Goal: Information Seeking & Learning: Learn about a topic

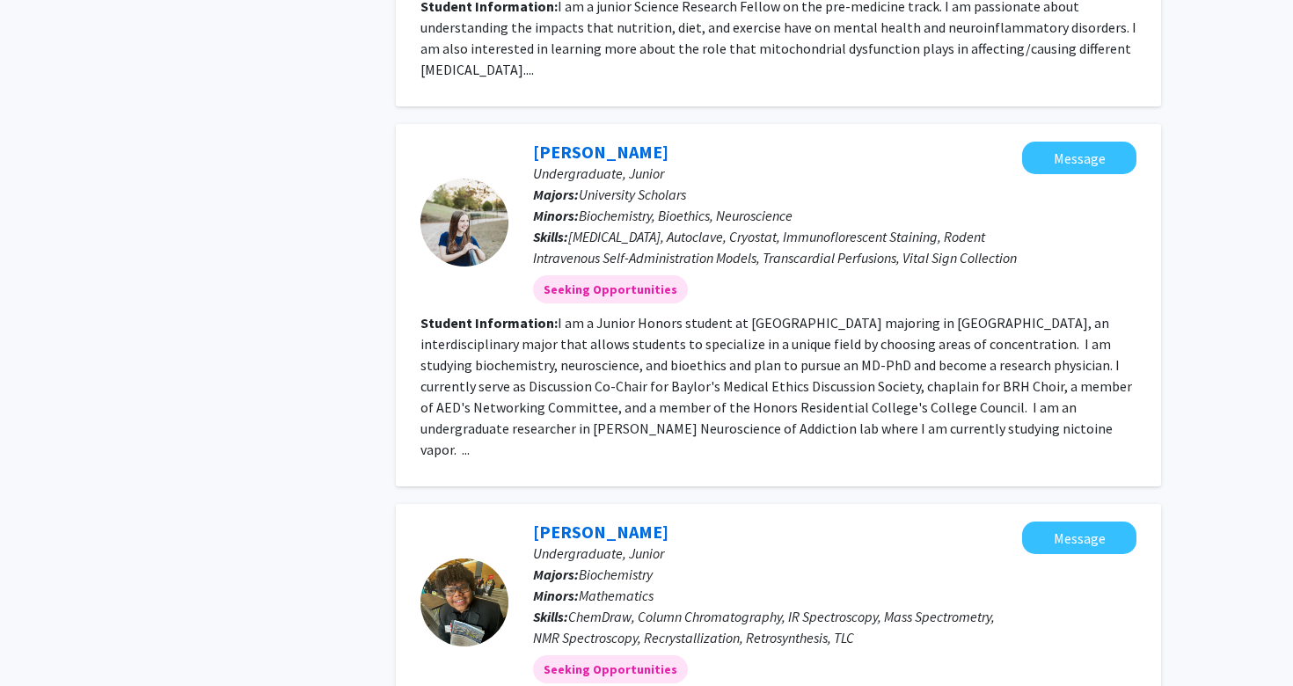
scroll to position [2794, 0]
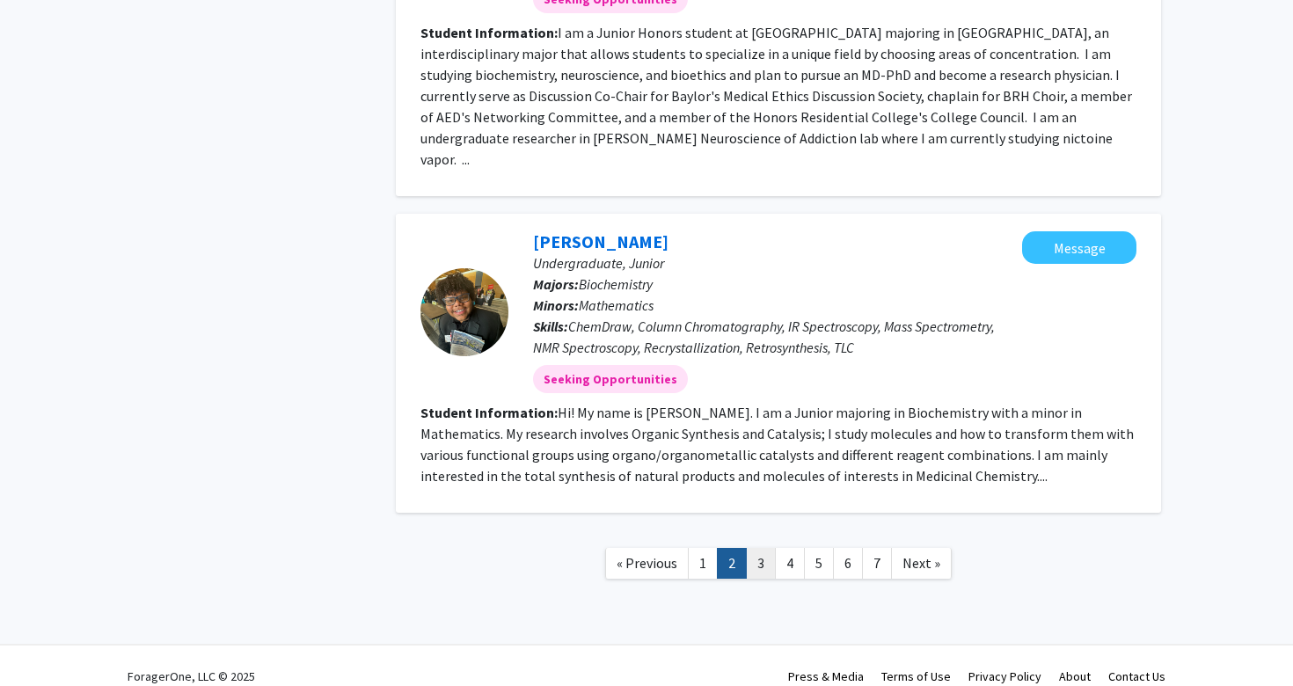
click at [761, 551] on link "3" at bounding box center [761, 563] width 30 height 31
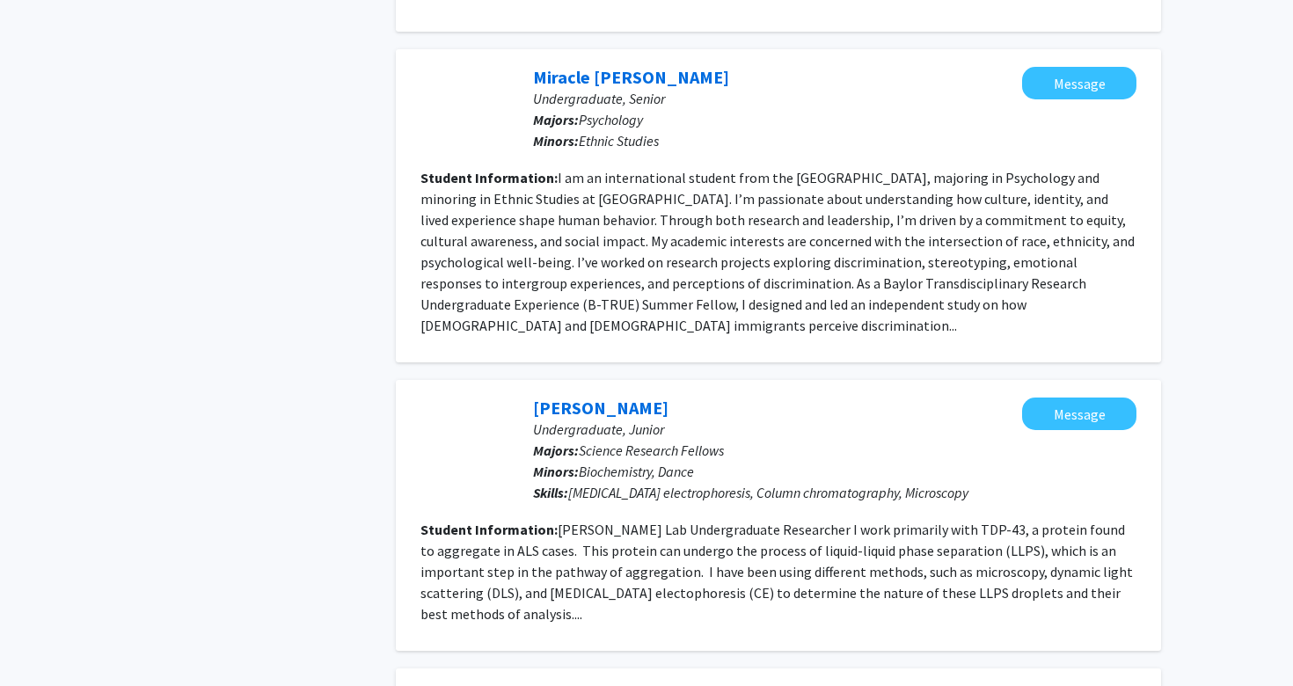
scroll to position [2660, 0]
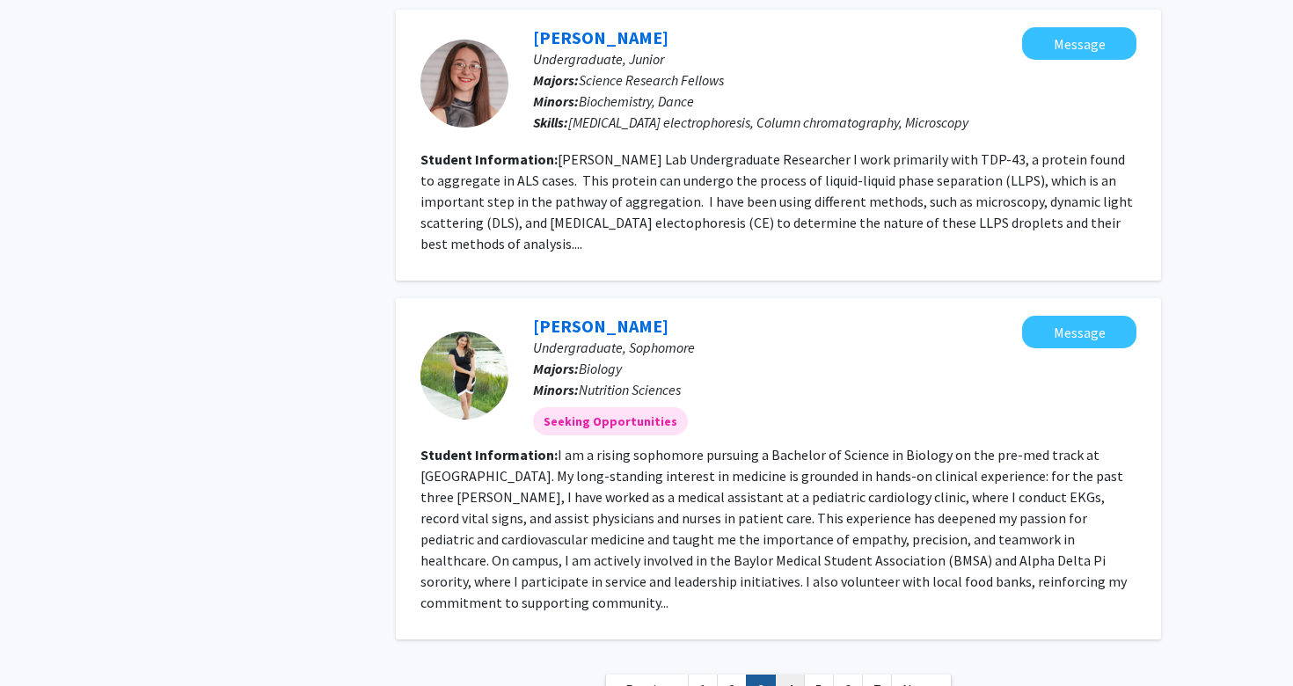
click at [795, 675] on link "4" at bounding box center [790, 690] width 30 height 31
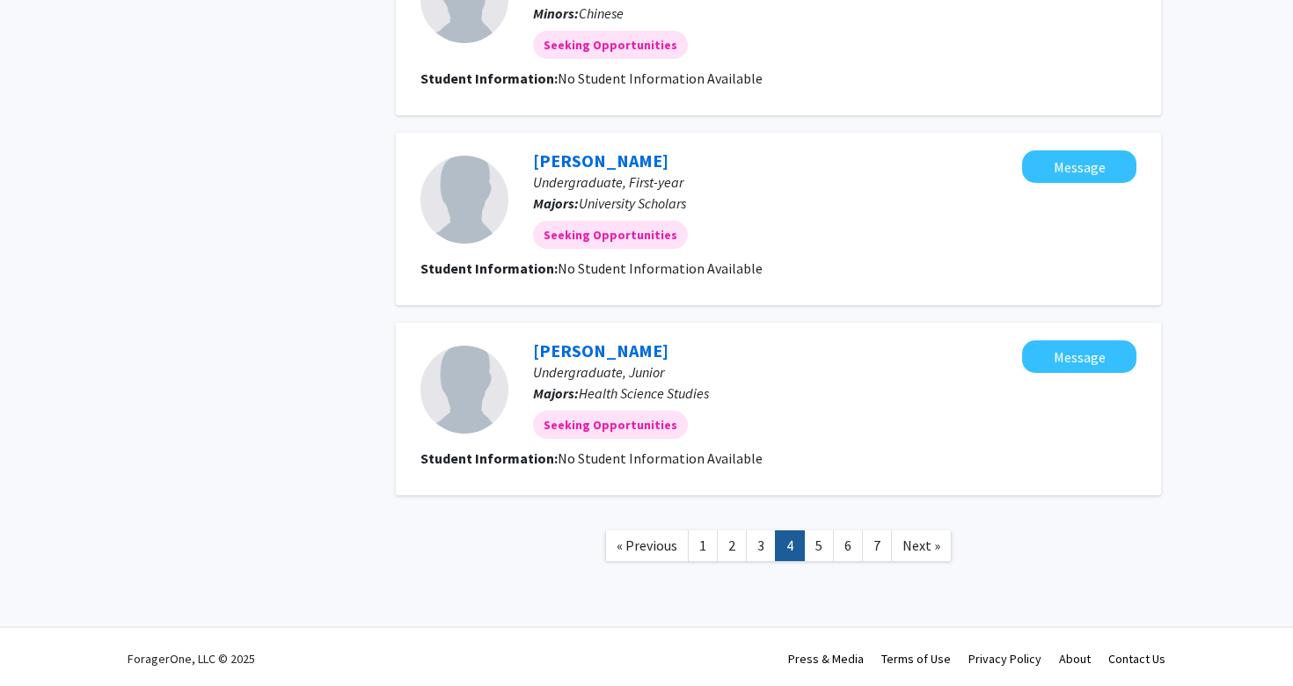
scroll to position [1600, 0]
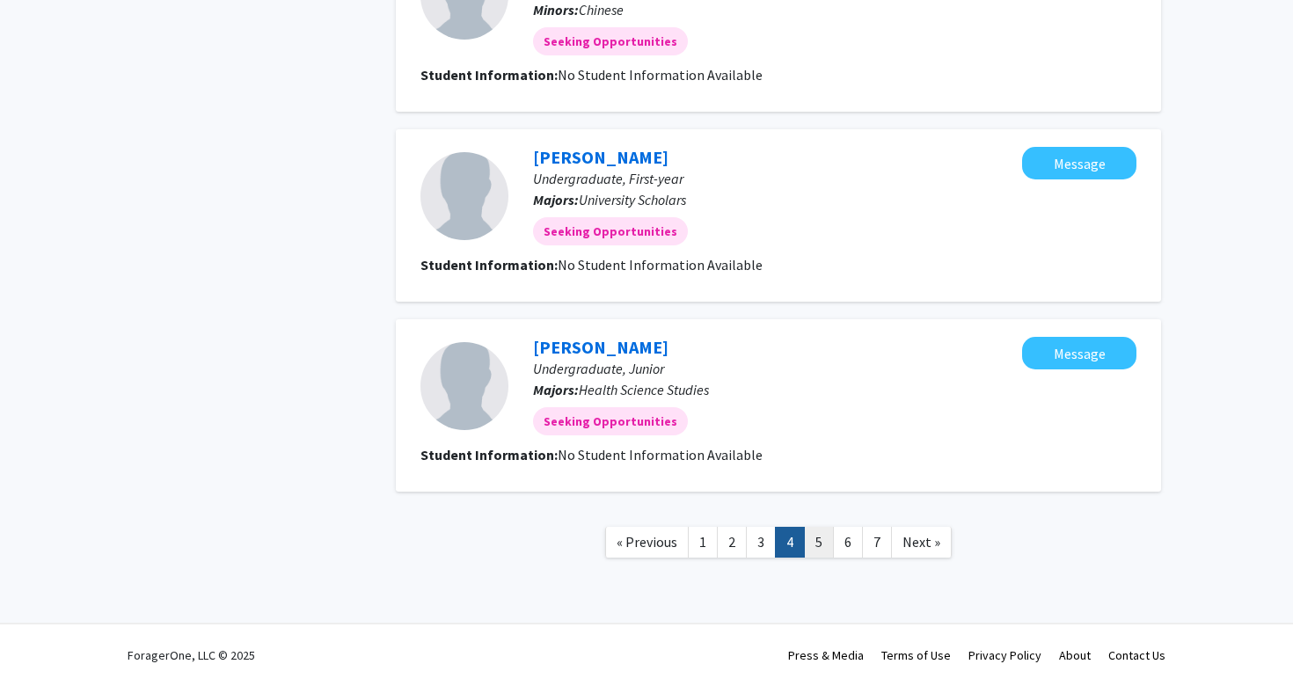
click at [825, 538] on link "5" at bounding box center [819, 542] width 30 height 31
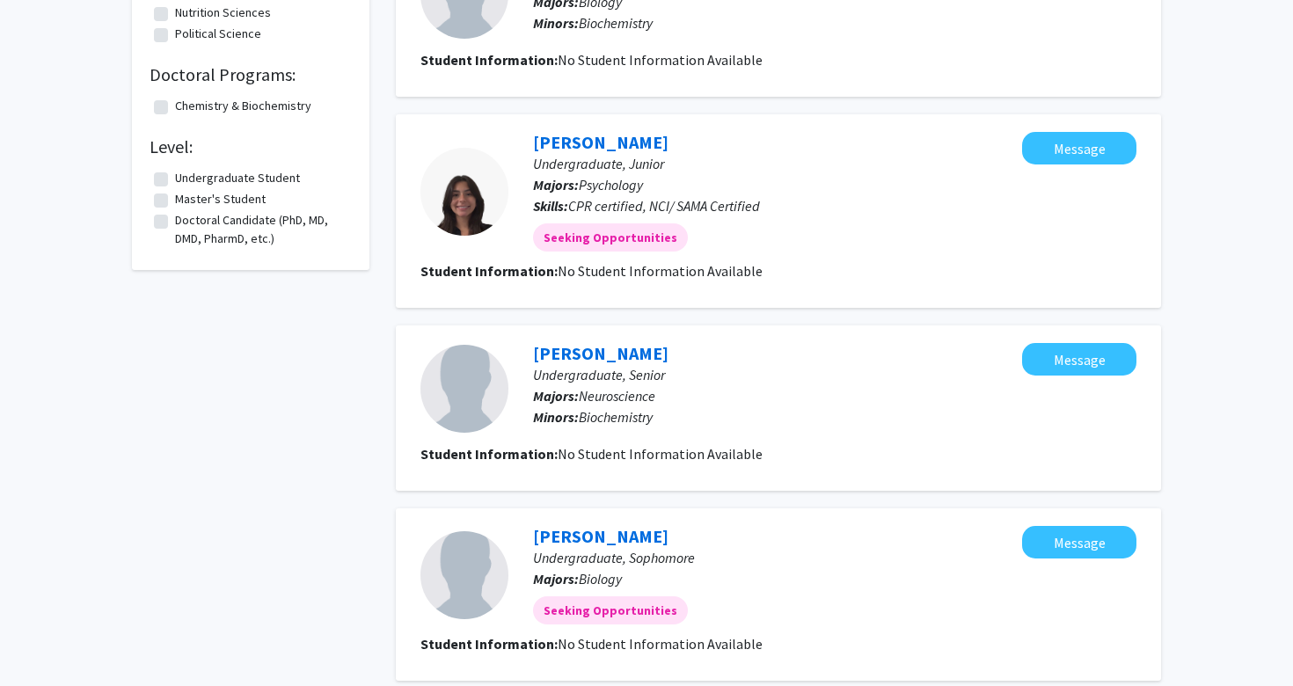
scroll to position [1600, 0]
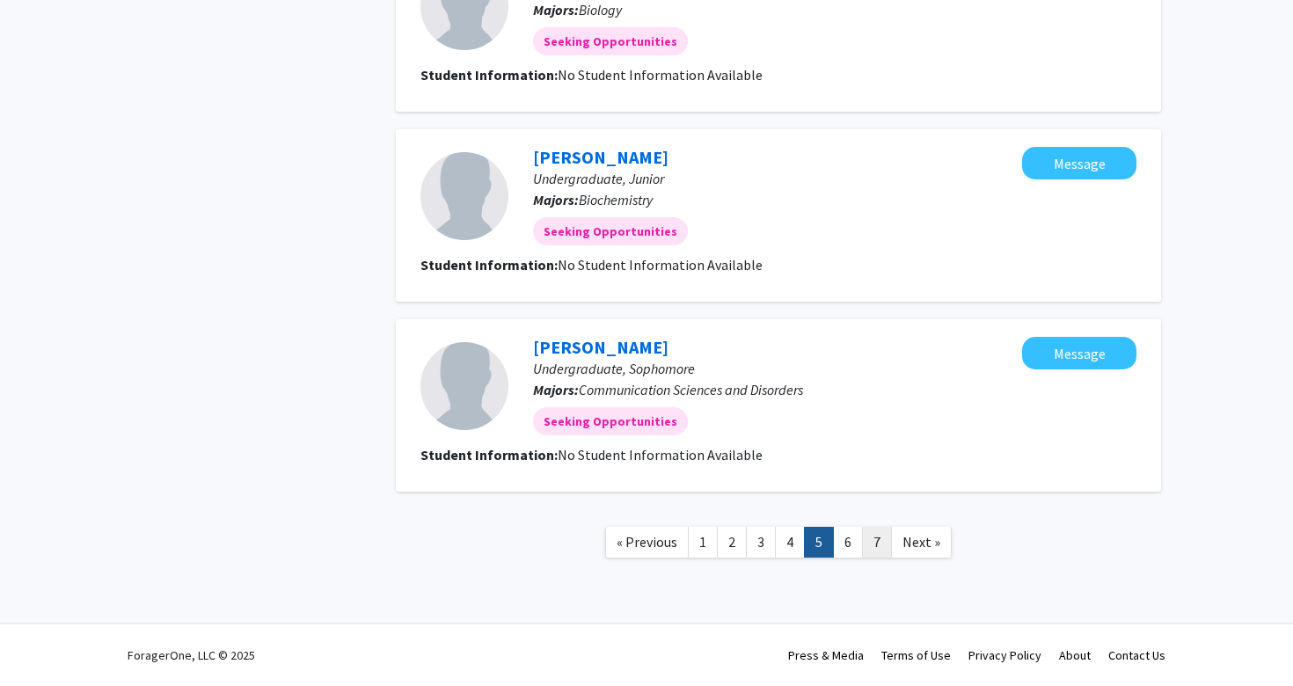
click at [881, 553] on link "7" at bounding box center [877, 542] width 30 height 31
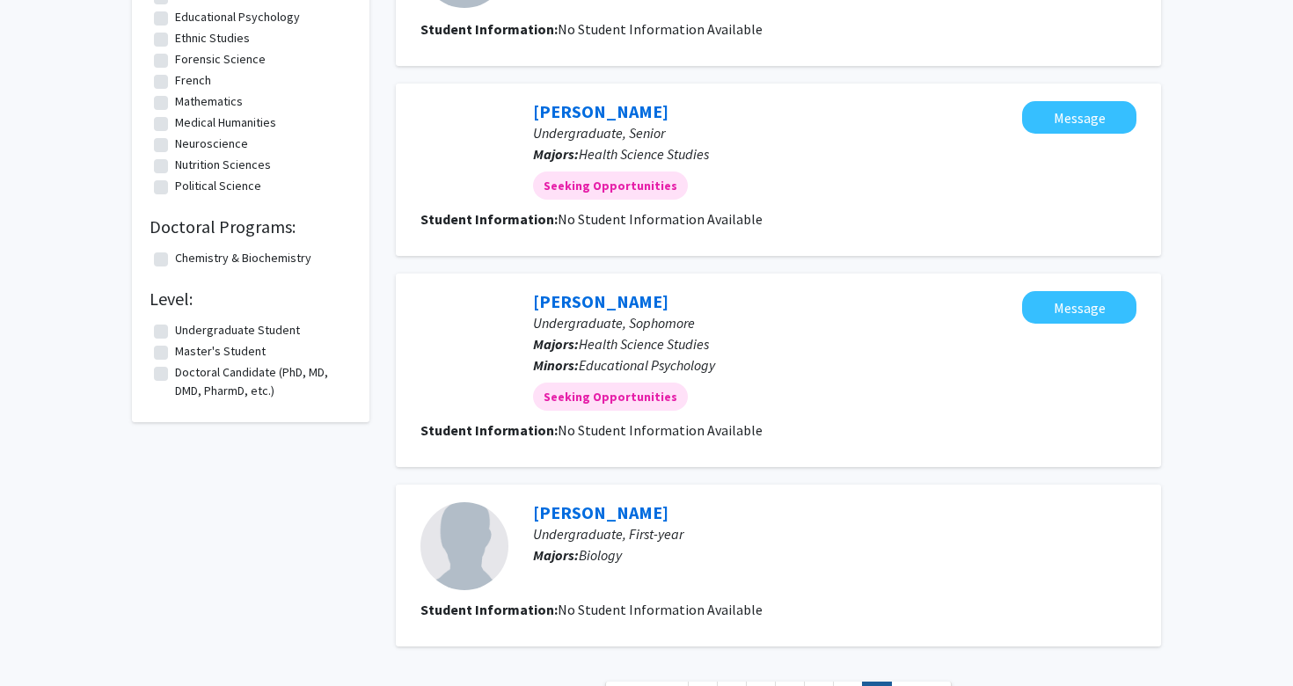
scroll to position [1034, 0]
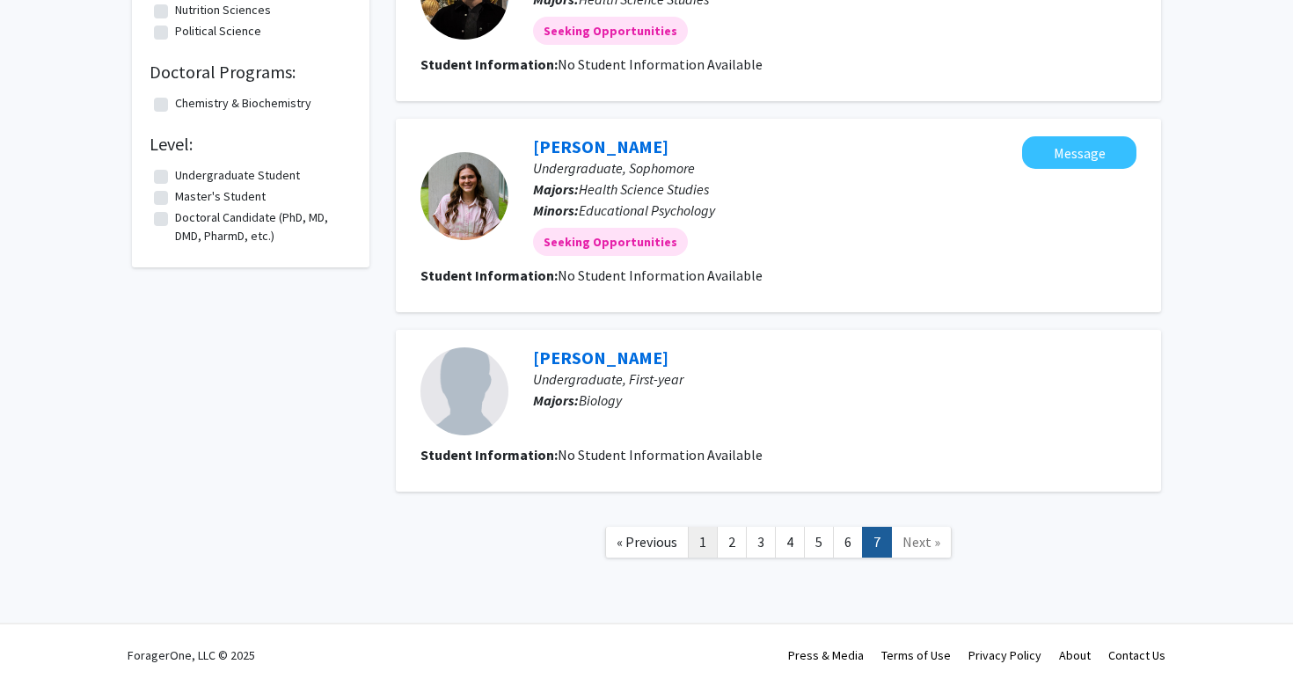
click at [705, 539] on link "1" at bounding box center [703, 542] width 30 height 31
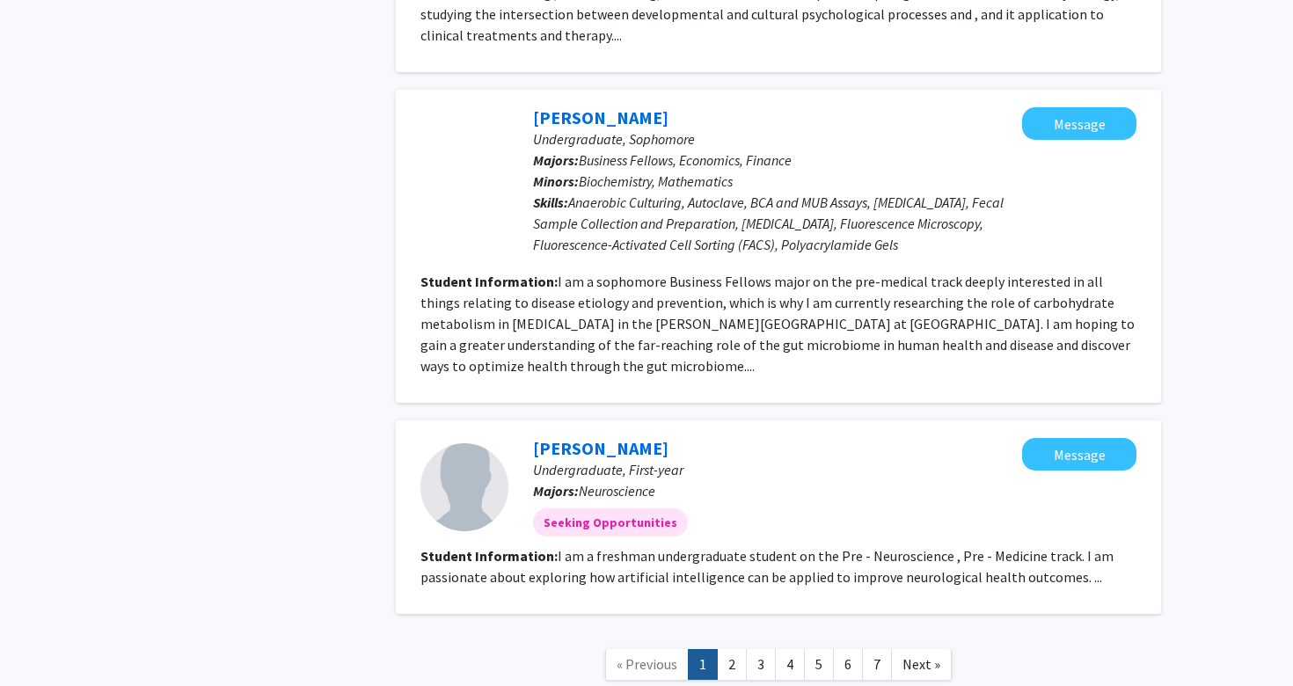
scroll to position [2158, 0]
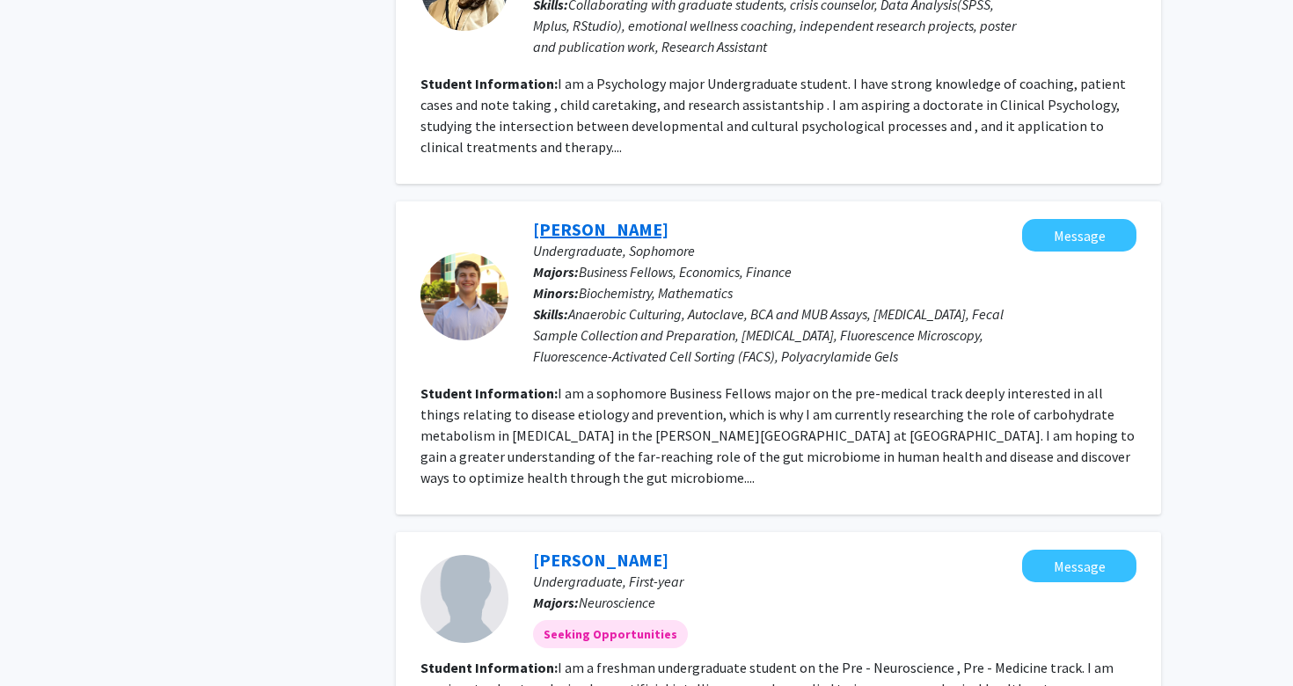
click at [600, 218] on link "Trent Johnson" at bounding box center [600, 229] width 135 height 22
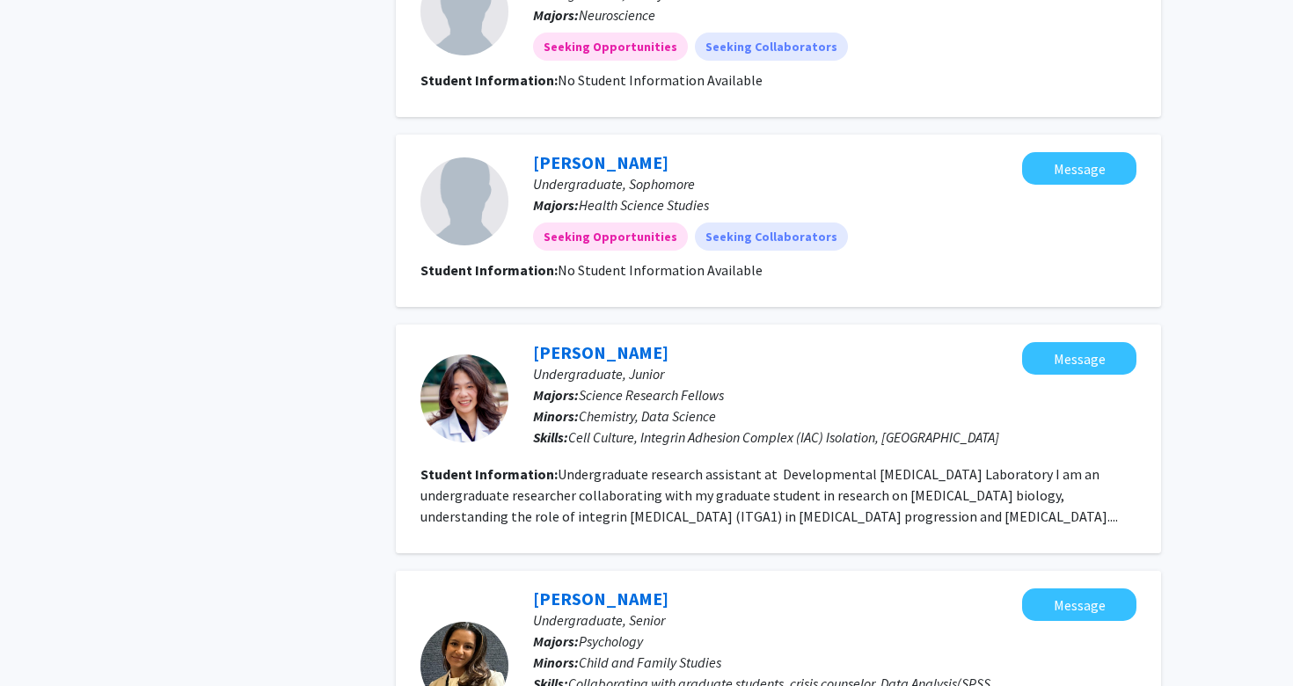
scroll to position [2329, 0]
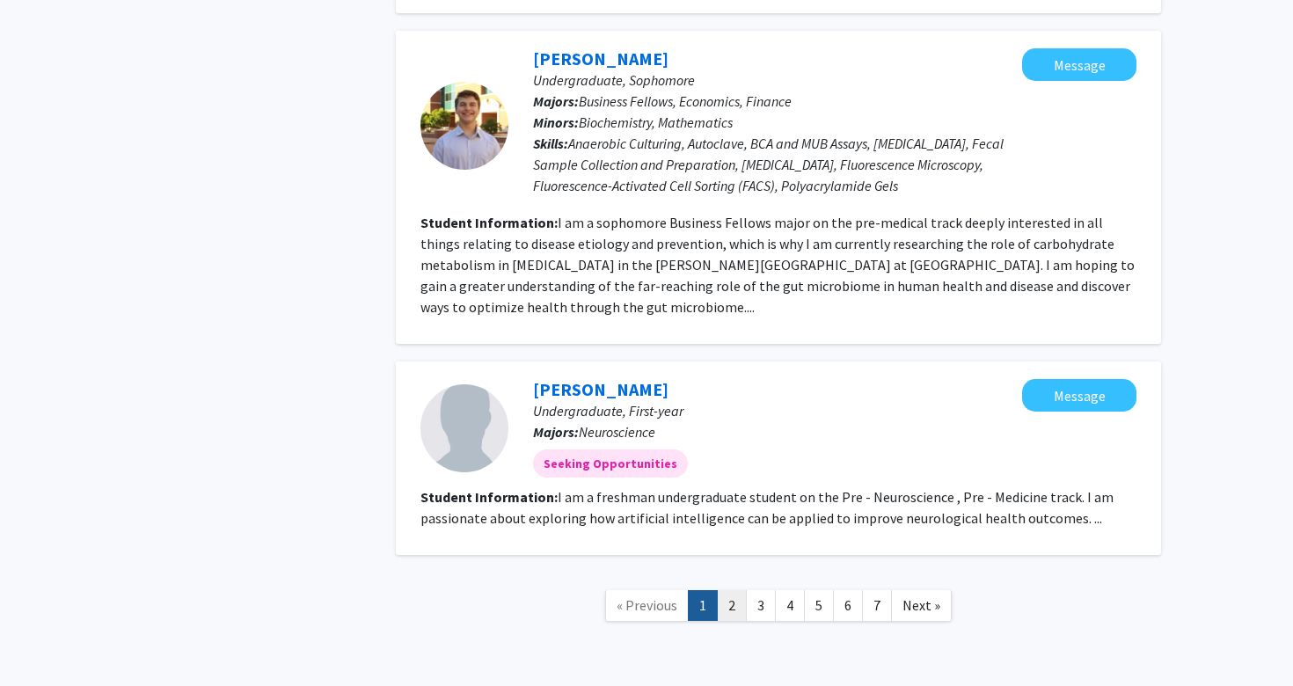
click at [736, 590] on link "2" at bounding box center [732, 605] width 30 height 31
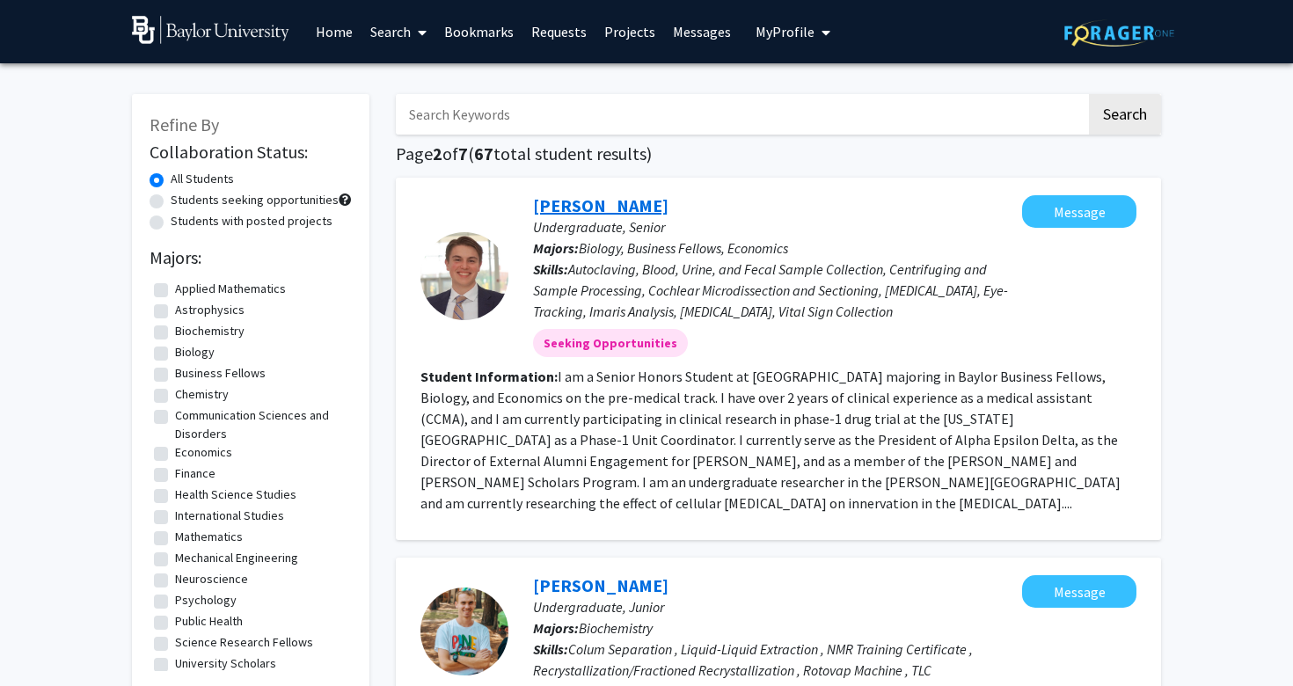
click at [570, 209] on link "[PERSON_NAME]" at bounding box center [600, 205] width 135 height 22
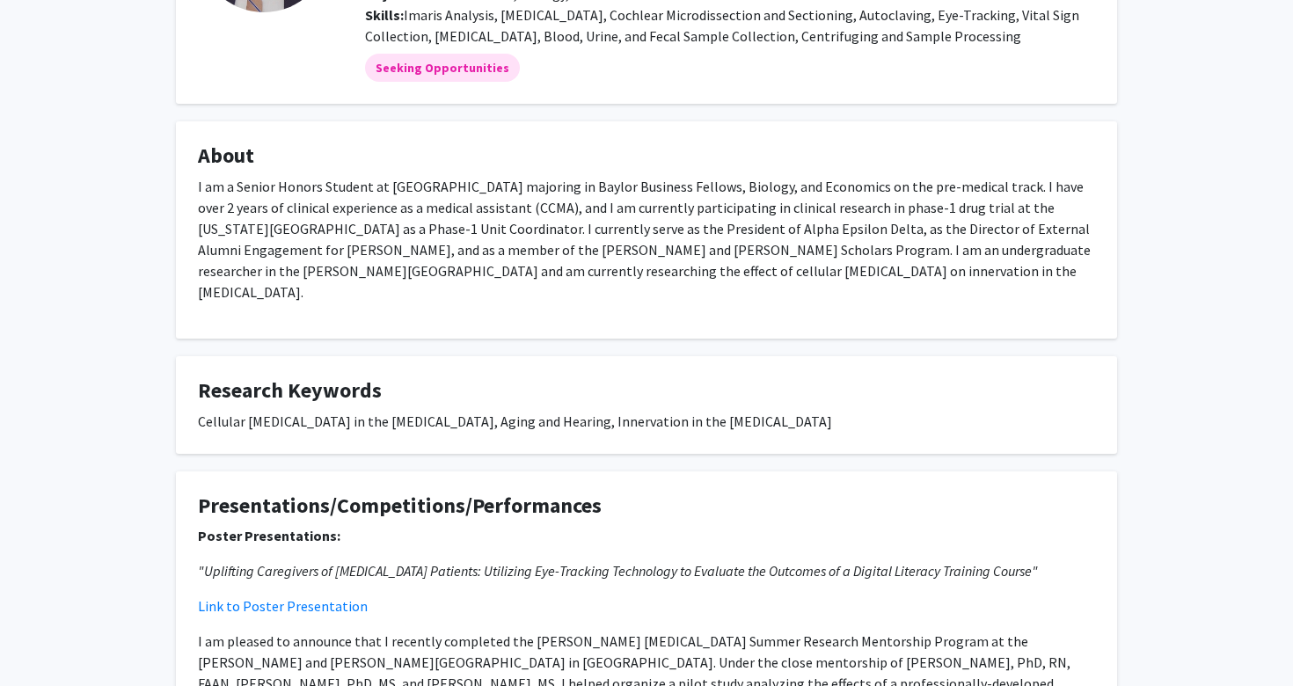
scroll to position [556, 0]
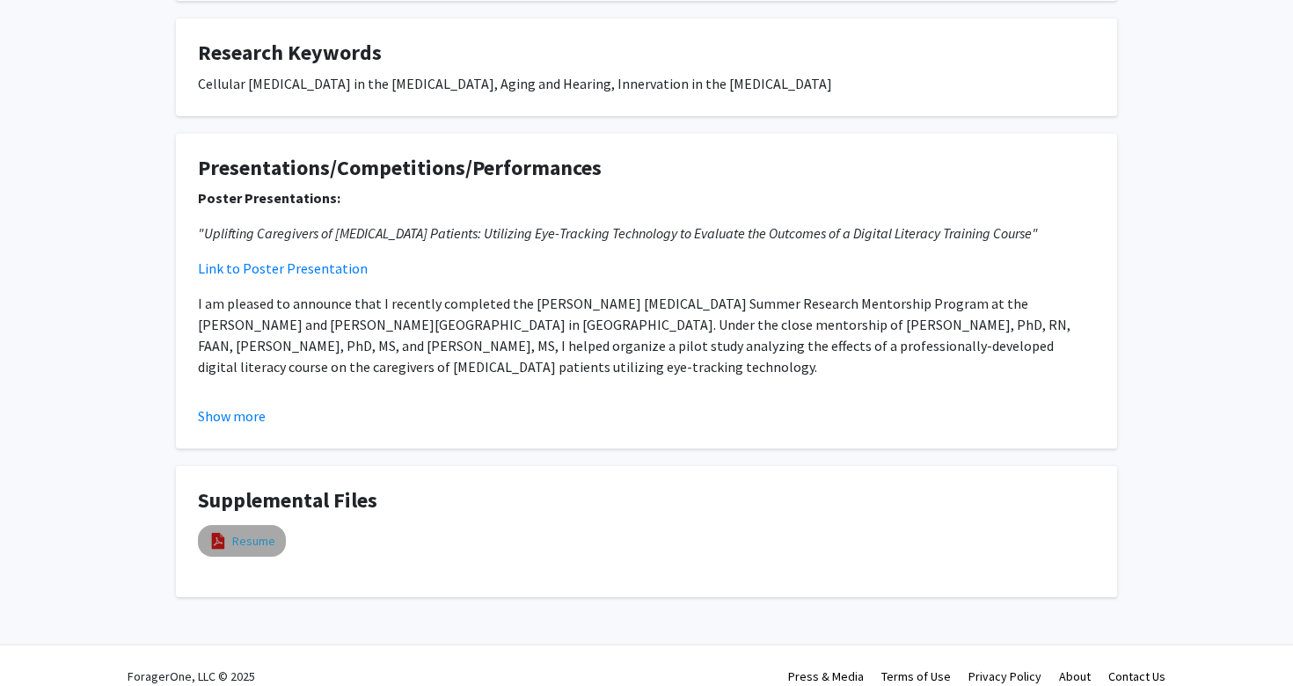
click at [250, 532] on link "Resume" at bounding box center [253, 541] width 43 height 18
select select "custom"
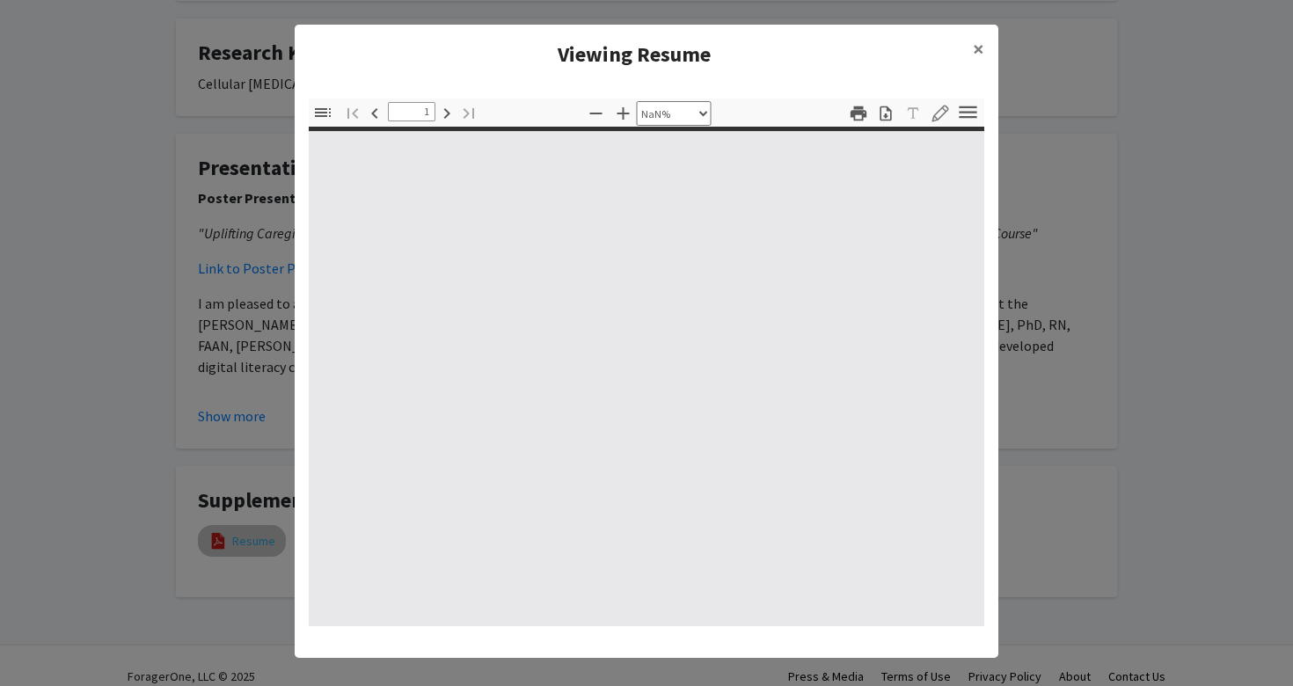
type input "0"
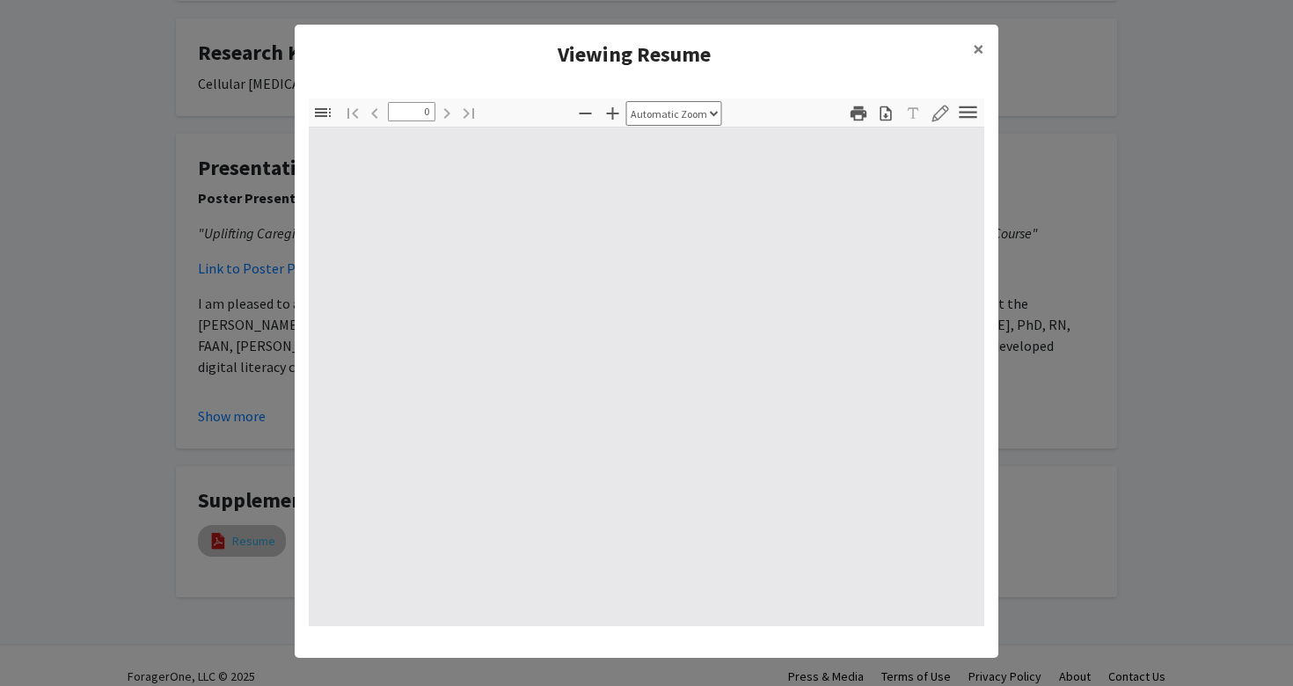
select select "custom"
type input "1"
select select "auto"
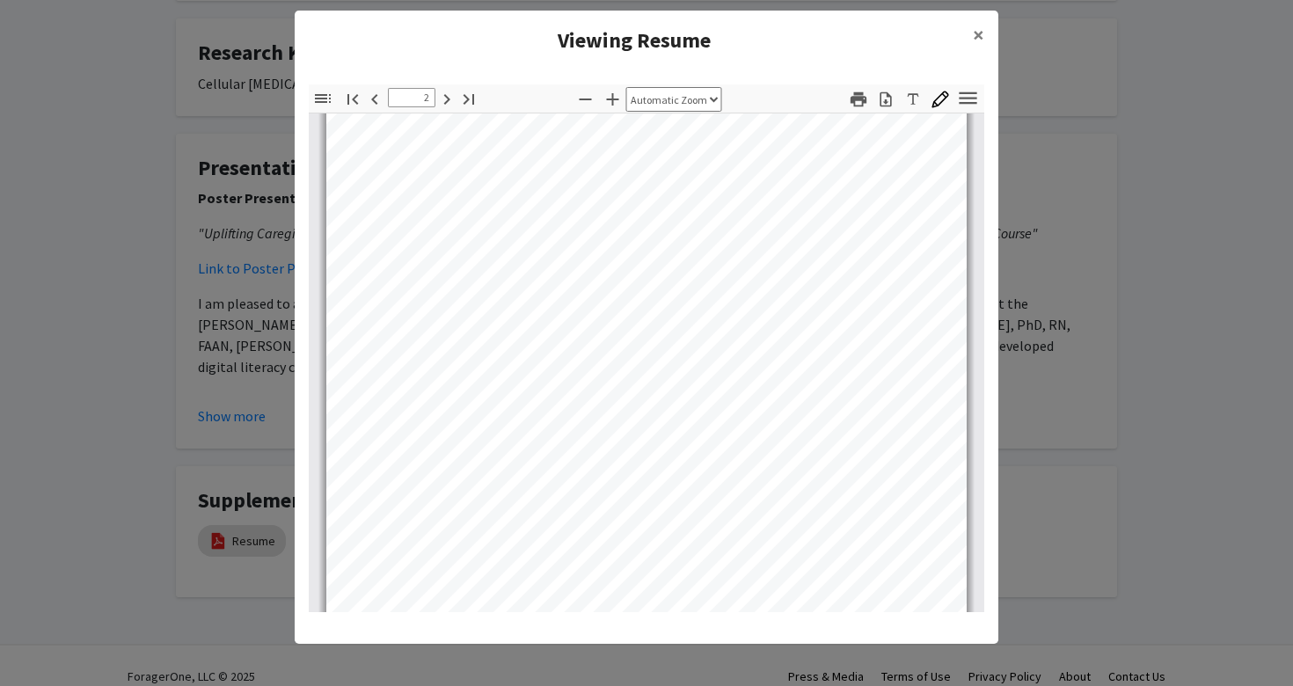
scroll to position [992, 0]
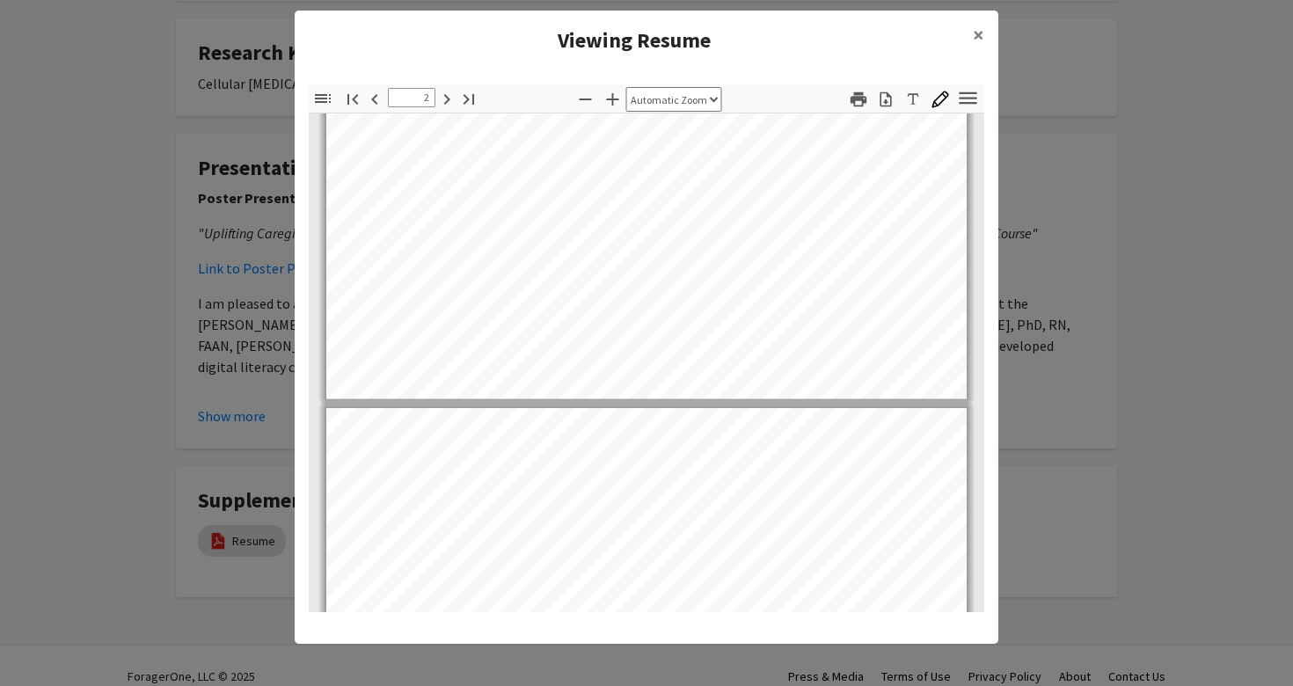
type input "3"
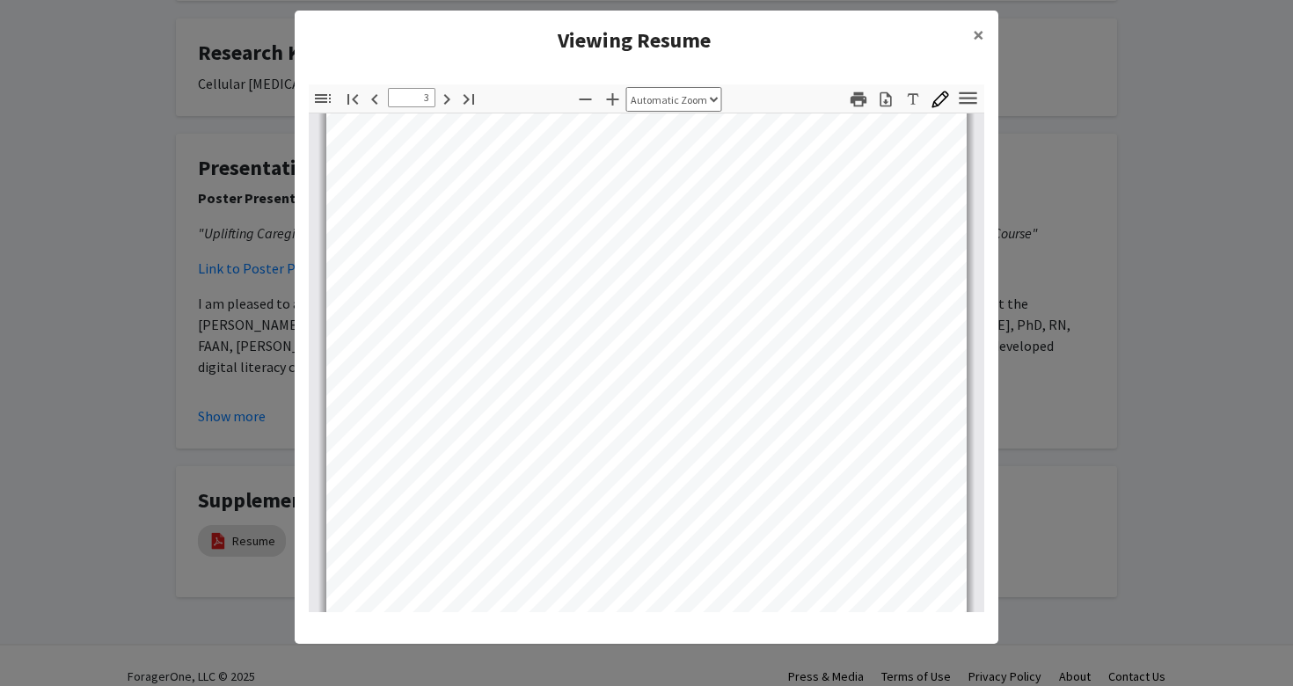
scroll to position [1957, 0]
click at [978, 39] on span "×" at bounding box center [978, 34] width 11 height 27
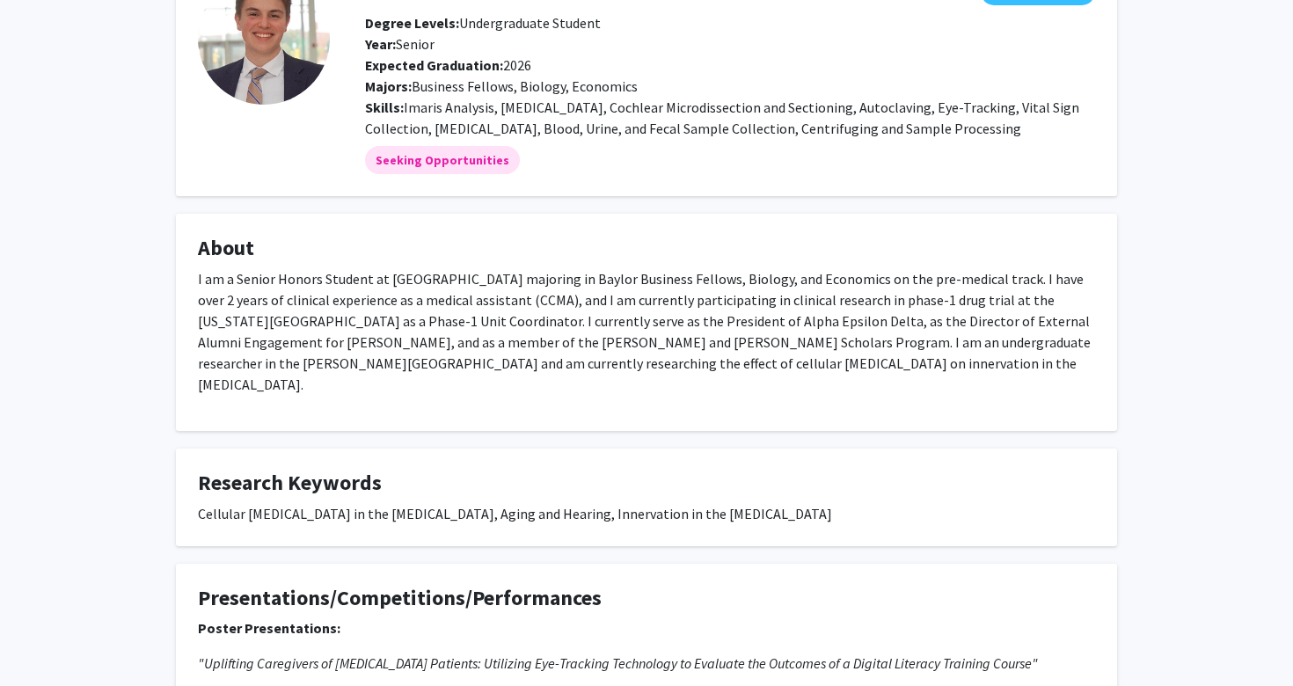
scroll to position [0, 0]
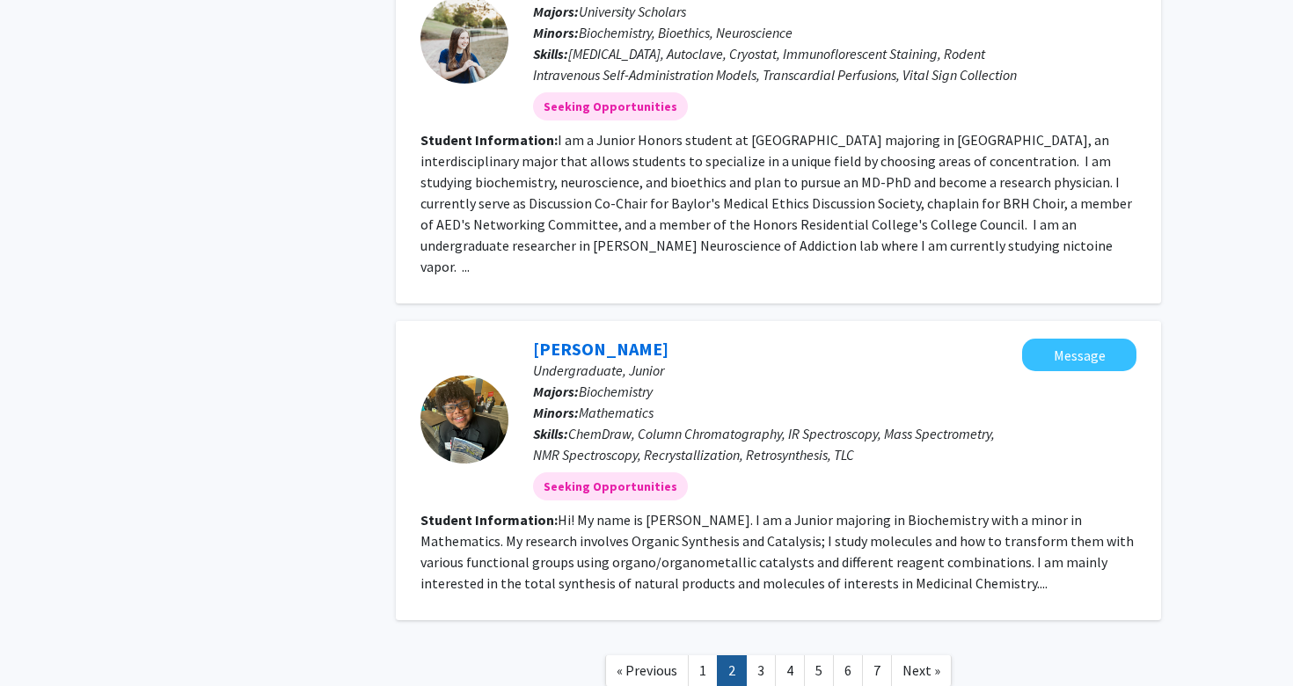
scroll to position [2688, 0]
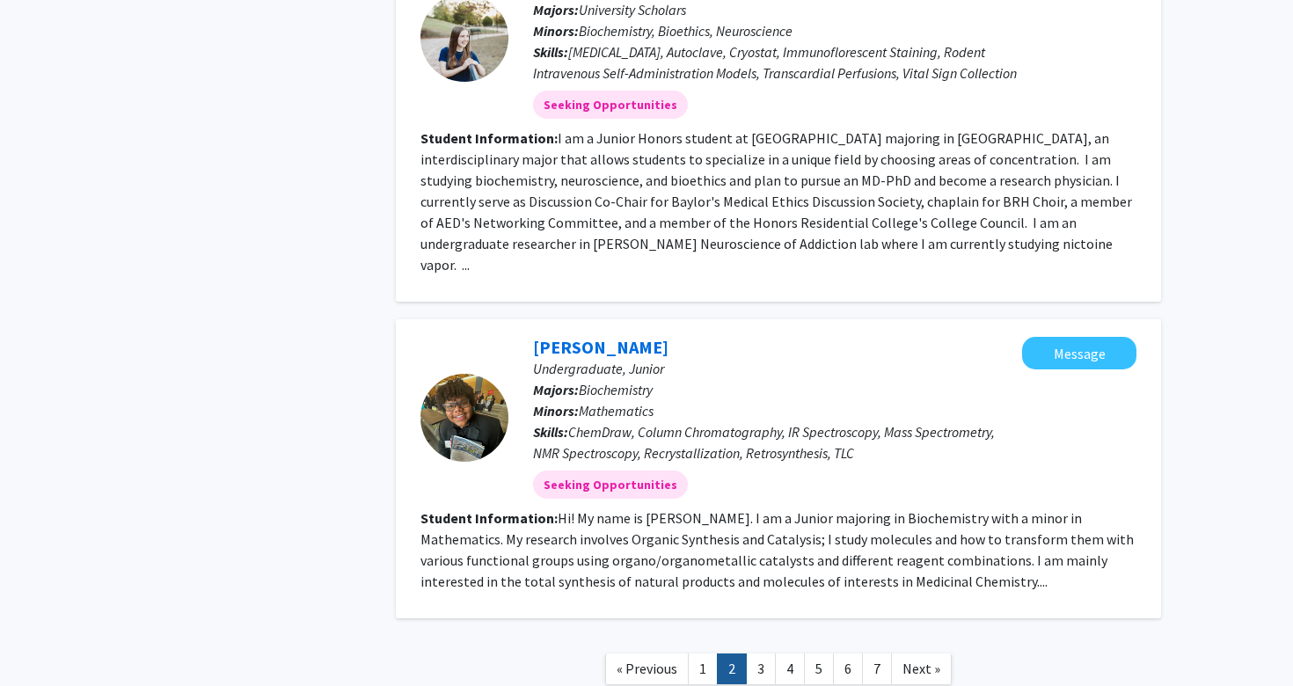
click at [704, 654] on link "1" at bounding box center [703, 669] width 30 height 31
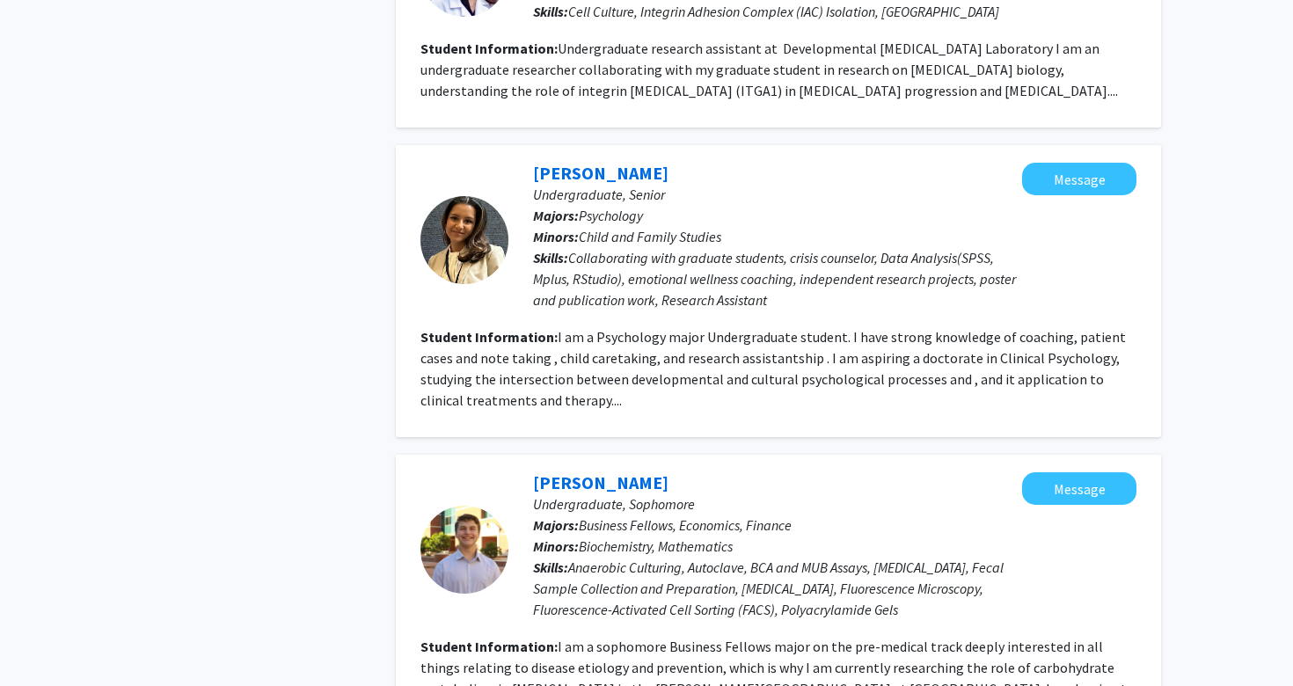
scroll to position [1911, 0]
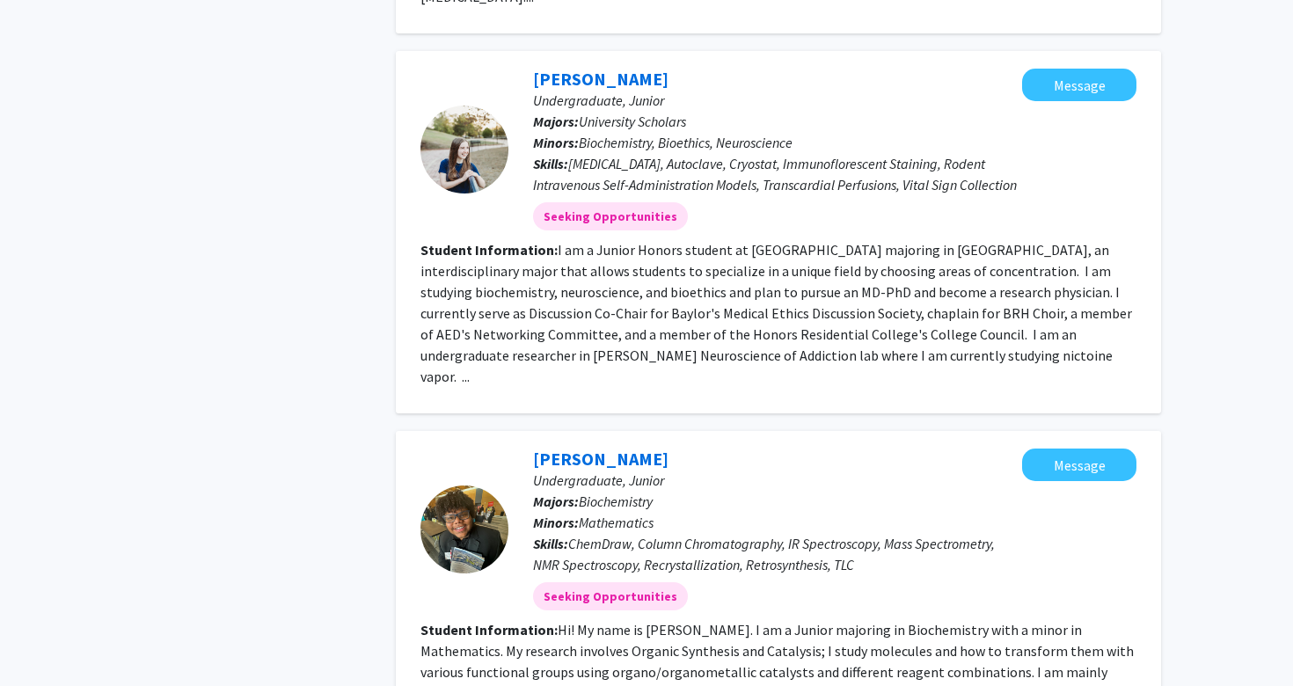
scroll to position [2794, 0]
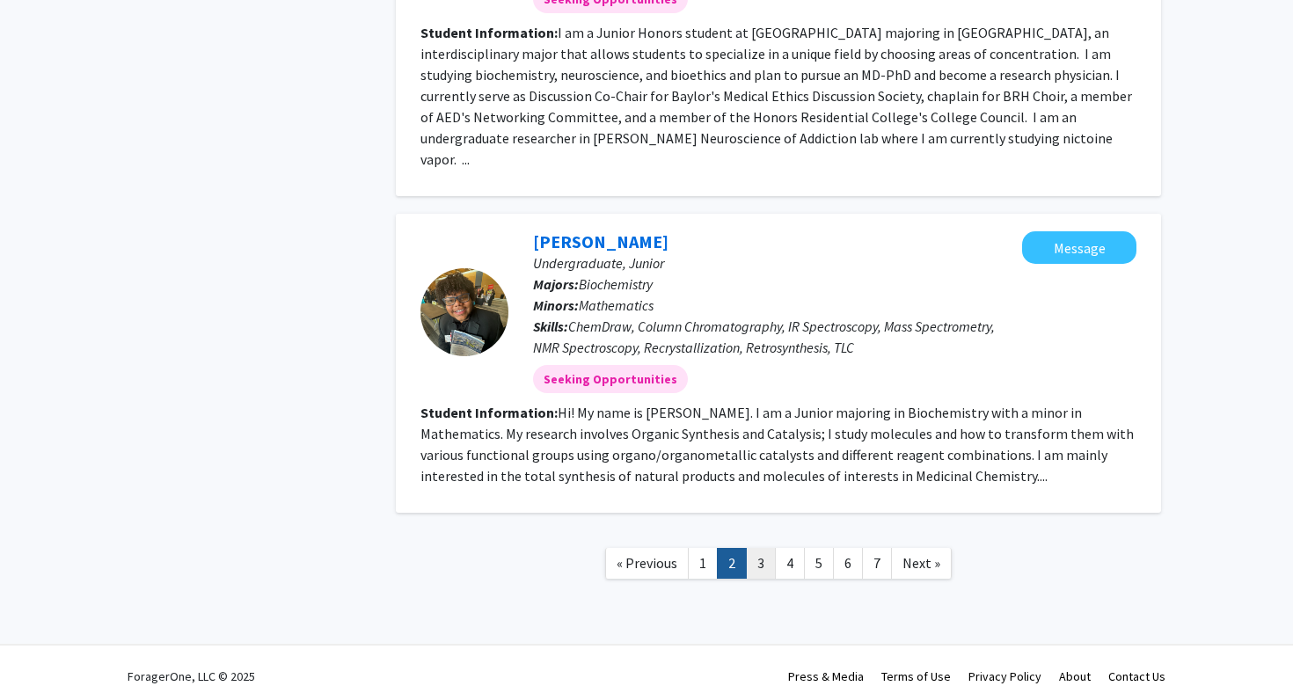
click at [762, 548] on link "3" at bounding box center [761, 563] width 30 height 31
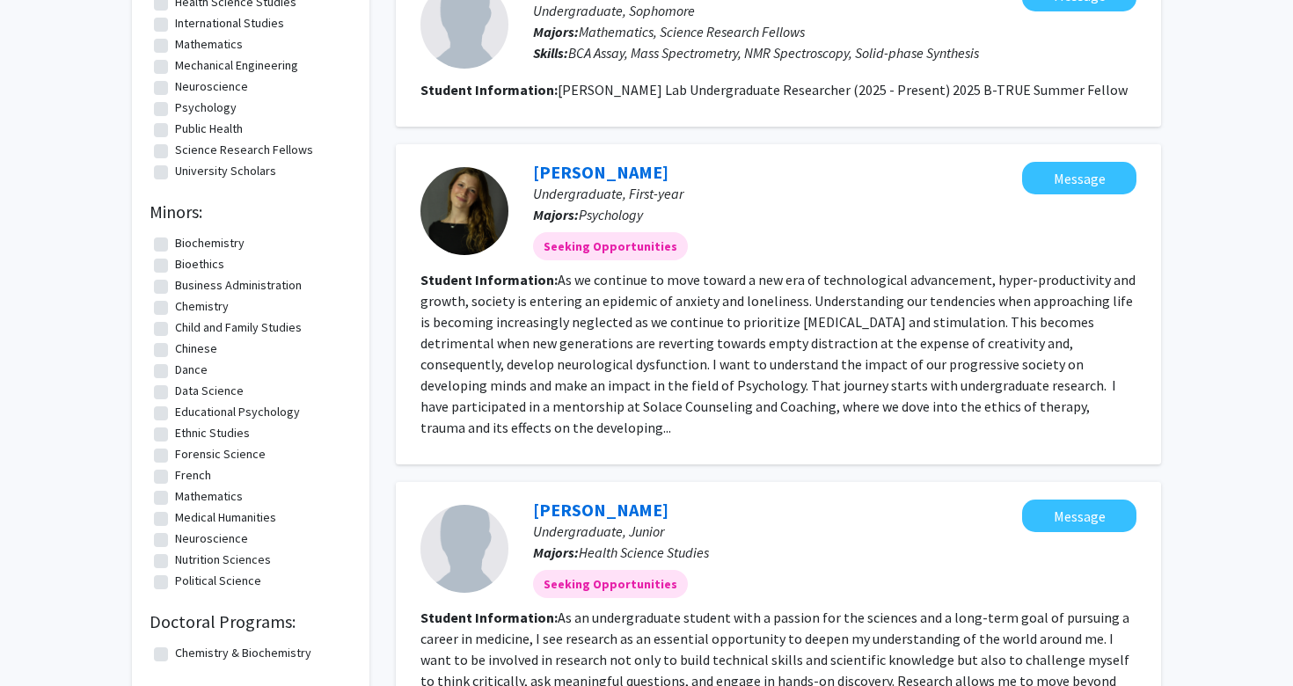
scroll to position [487, 0]
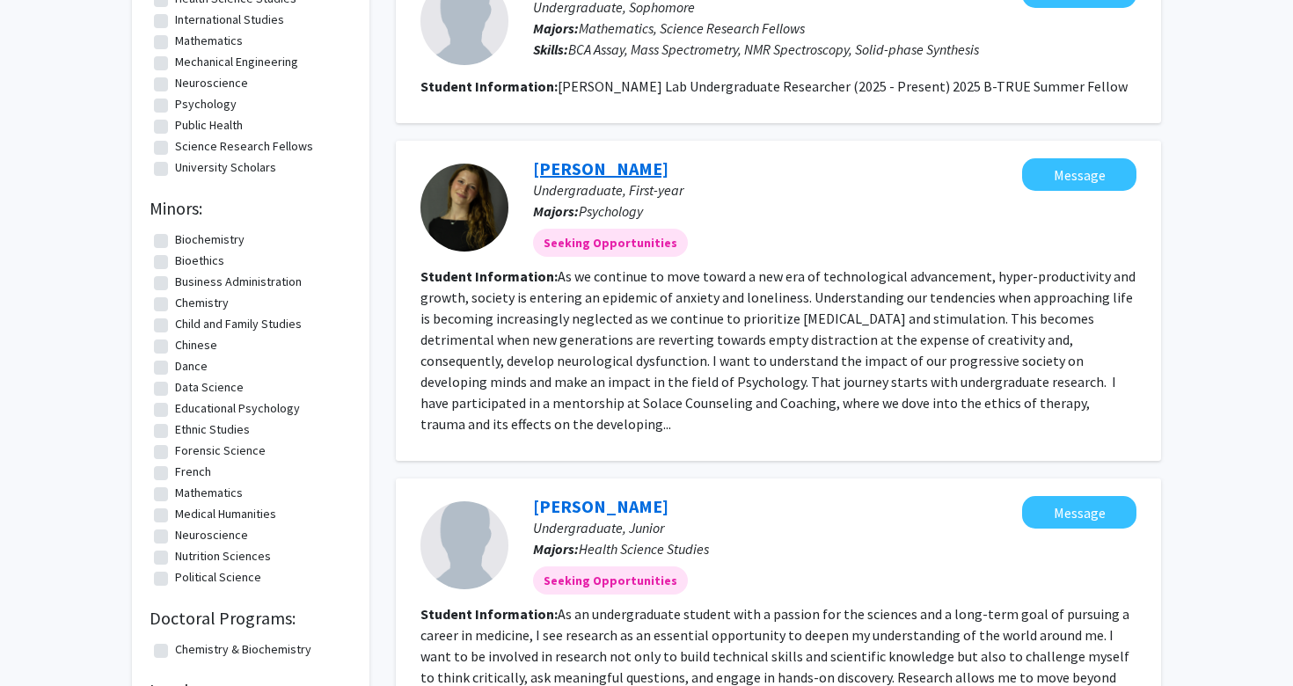
click at [597, 170] on link "Sophia Brady" at bounding box center [600, 168] width 135 height 22
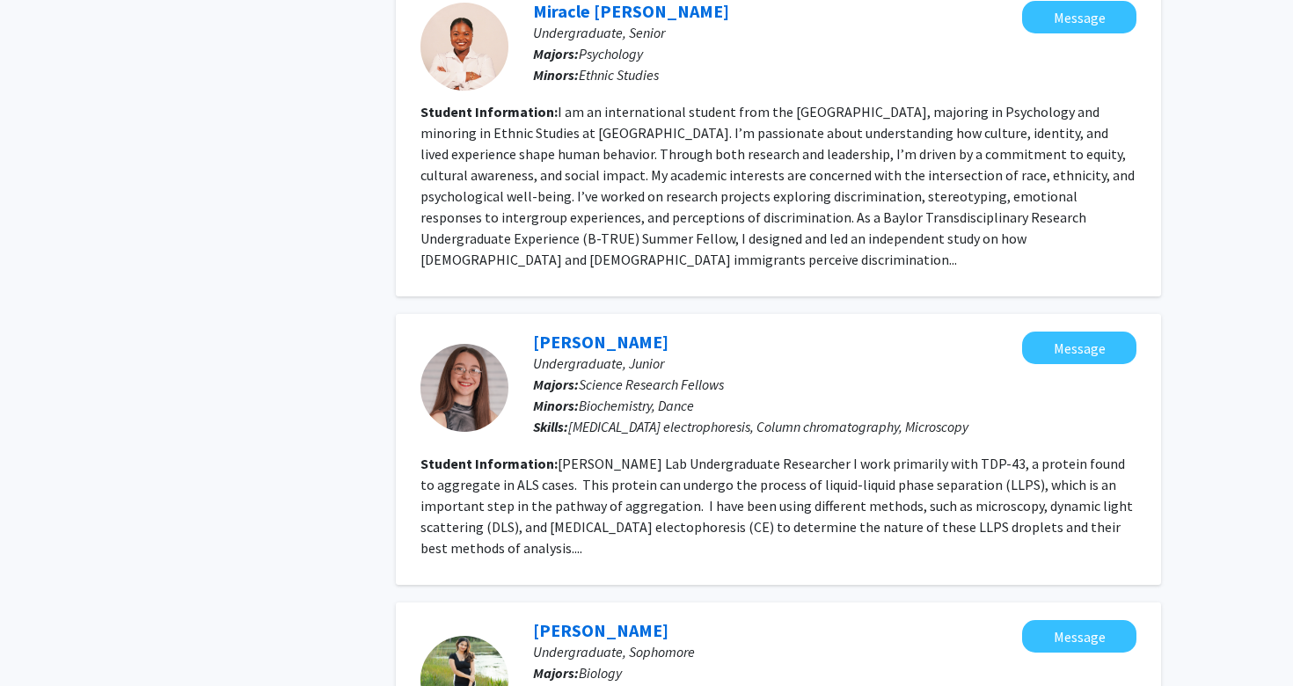
scroll to position [2660, 0]
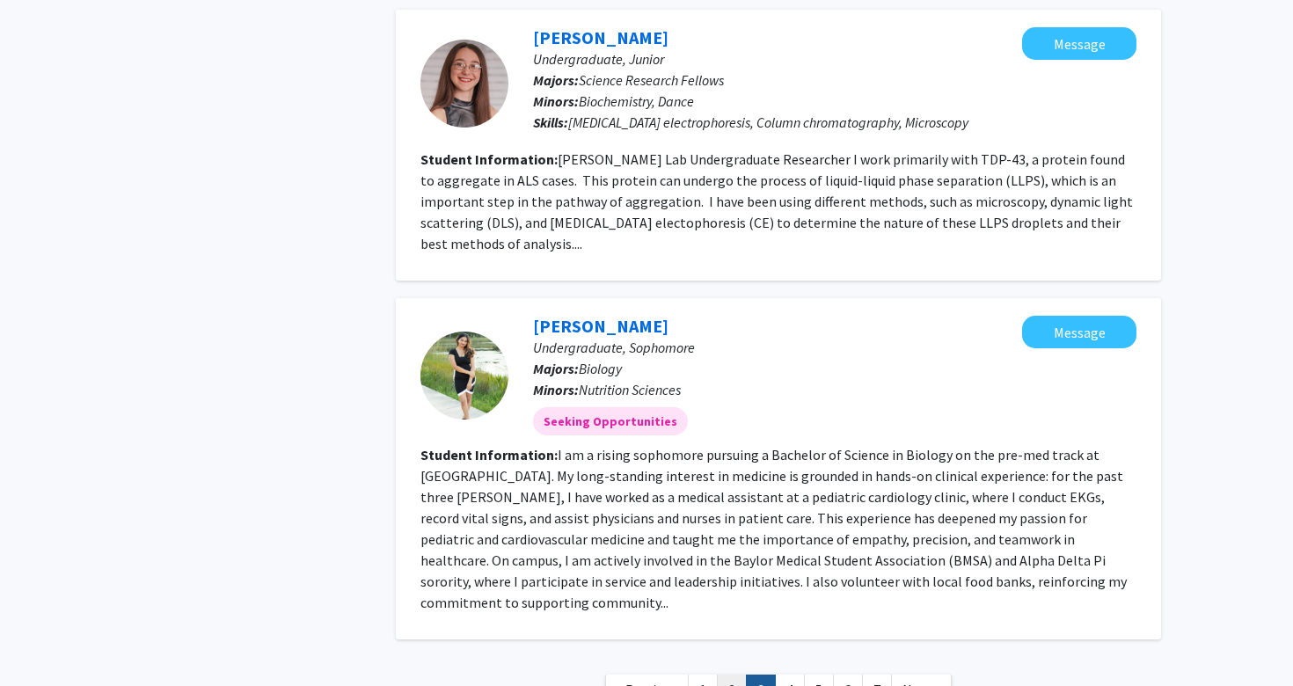
click at [734, 675] on link "2" at bounding box center [732, 690] width 30 height 31
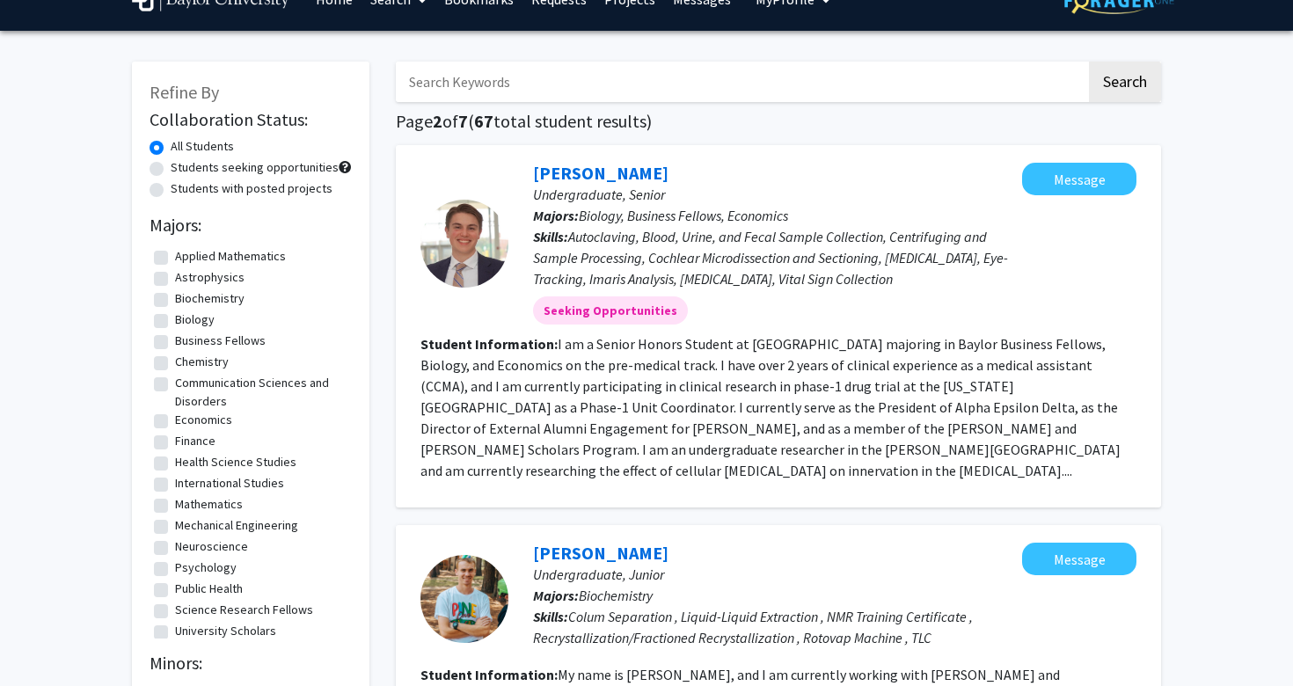
scroll to position [64, 0]
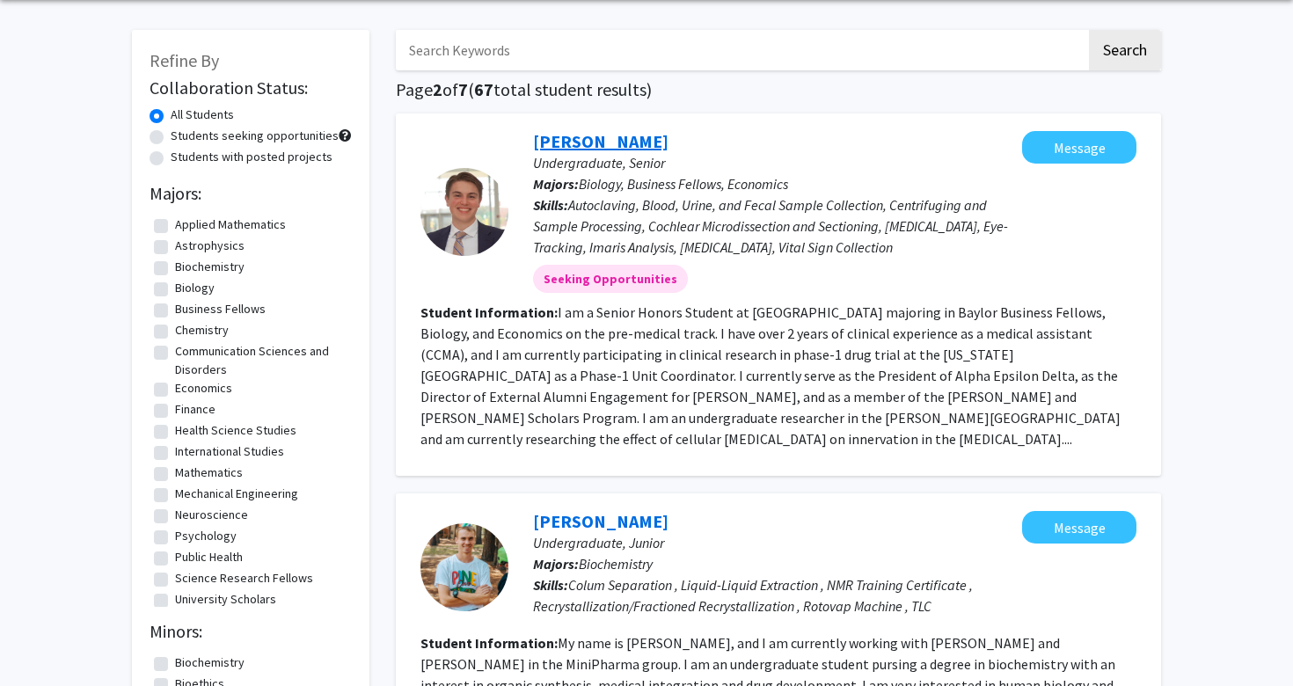
click at [582, 143] on link "[PERSON_NAME]" at bounding box center [600, 141] width 135 height 22
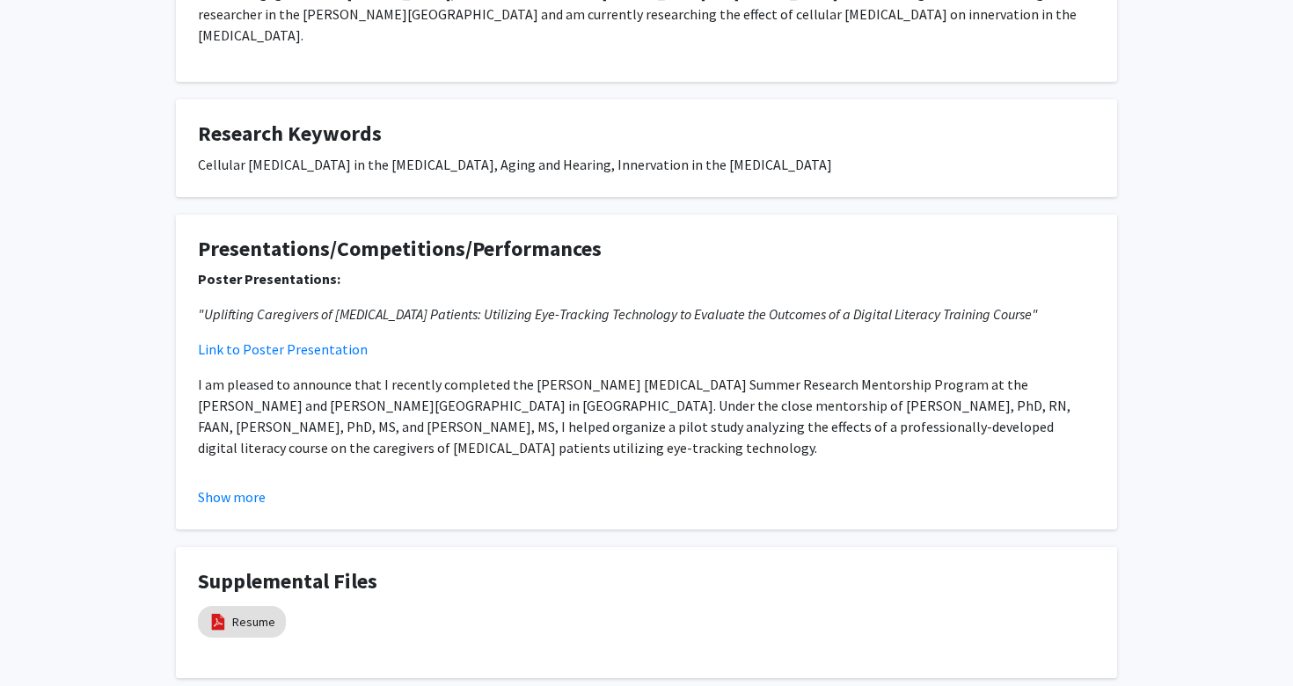
scroll to position [556, 0]
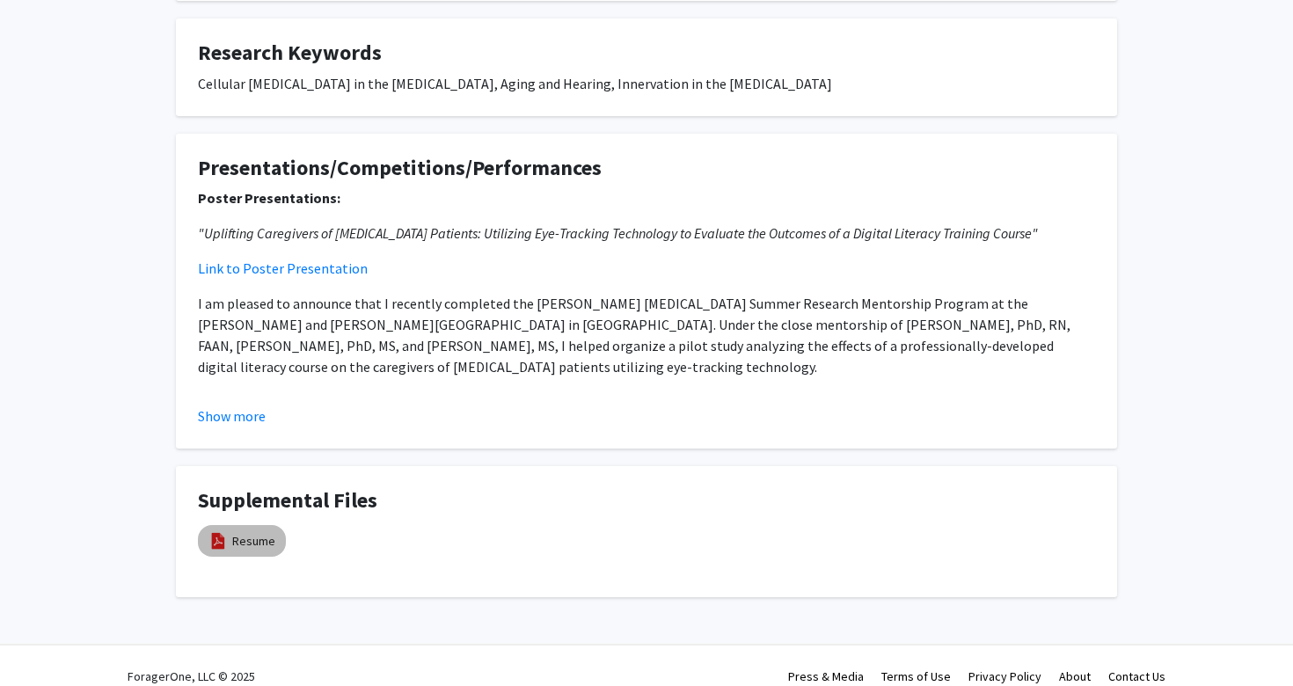
click at [231, 525] on mat-chip "Resume" at bounding box center [242, 541] width 88 height 32
click at [239, 532] on link "Resume" at bounding box center [253, 541] width 43 height 18
select select "custom"
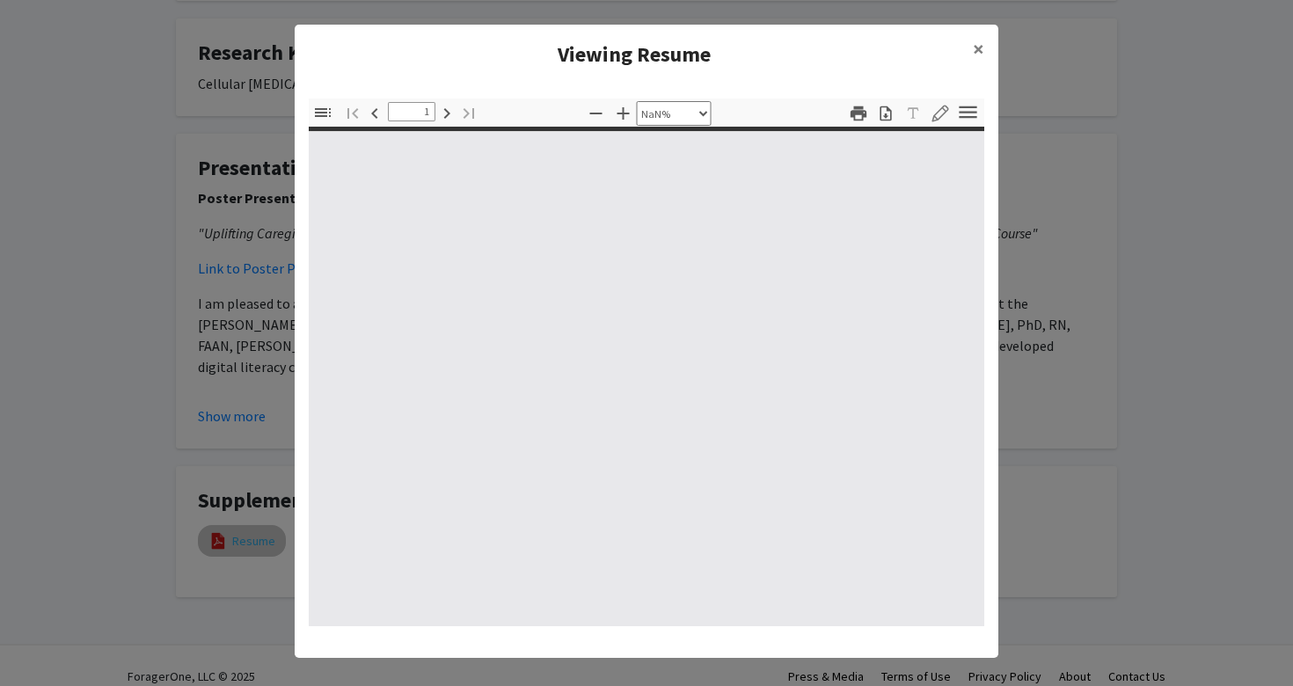
type input "0"
select select "custom"
type input "1"
select select "auto"
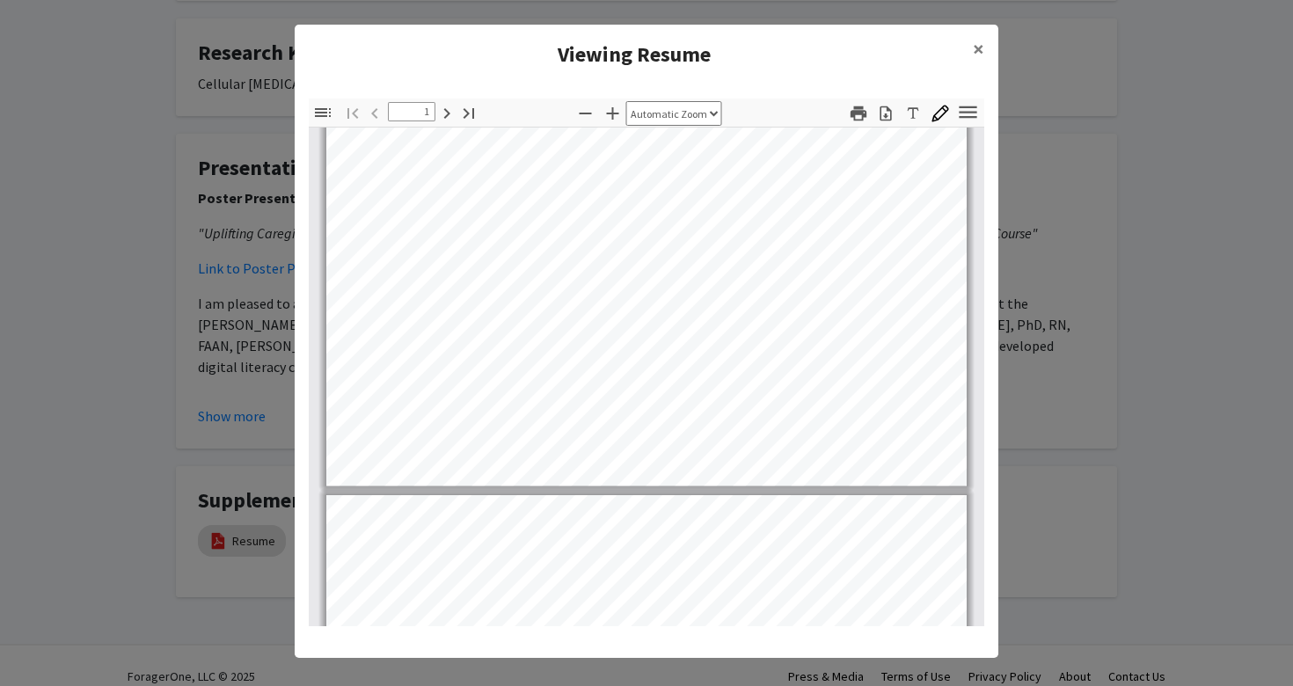
scroll to position [485, 0]
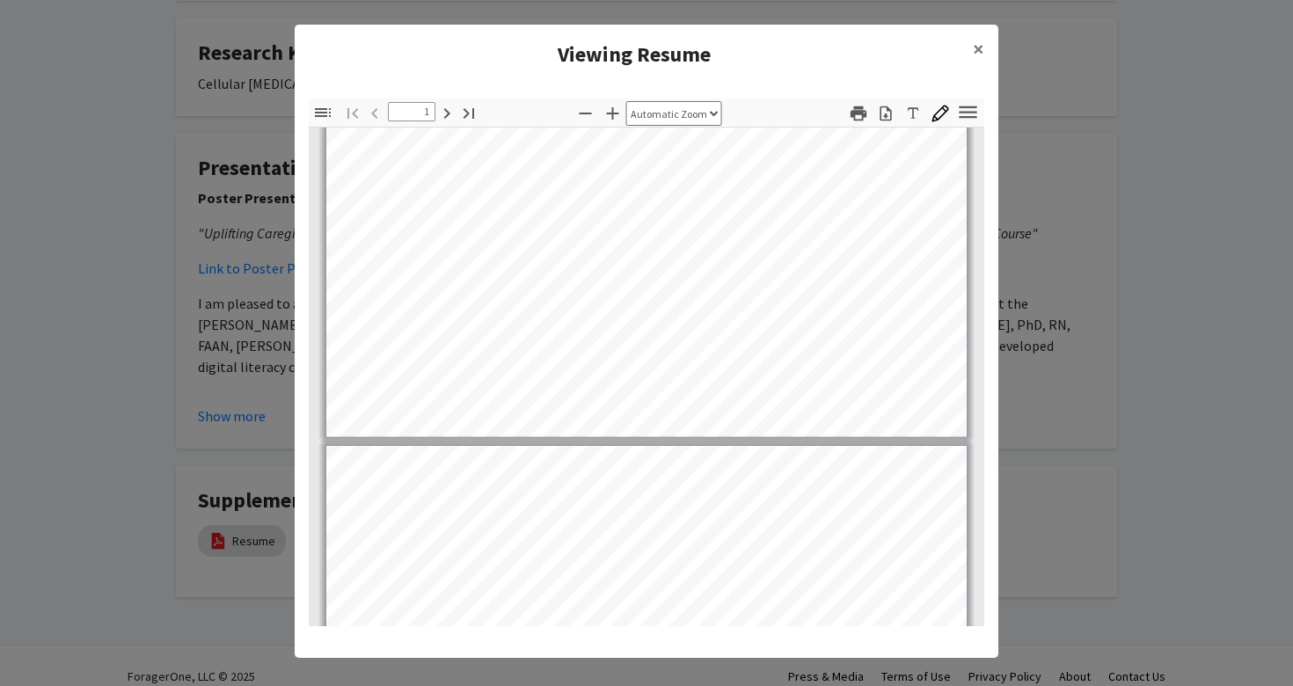
type input "2"
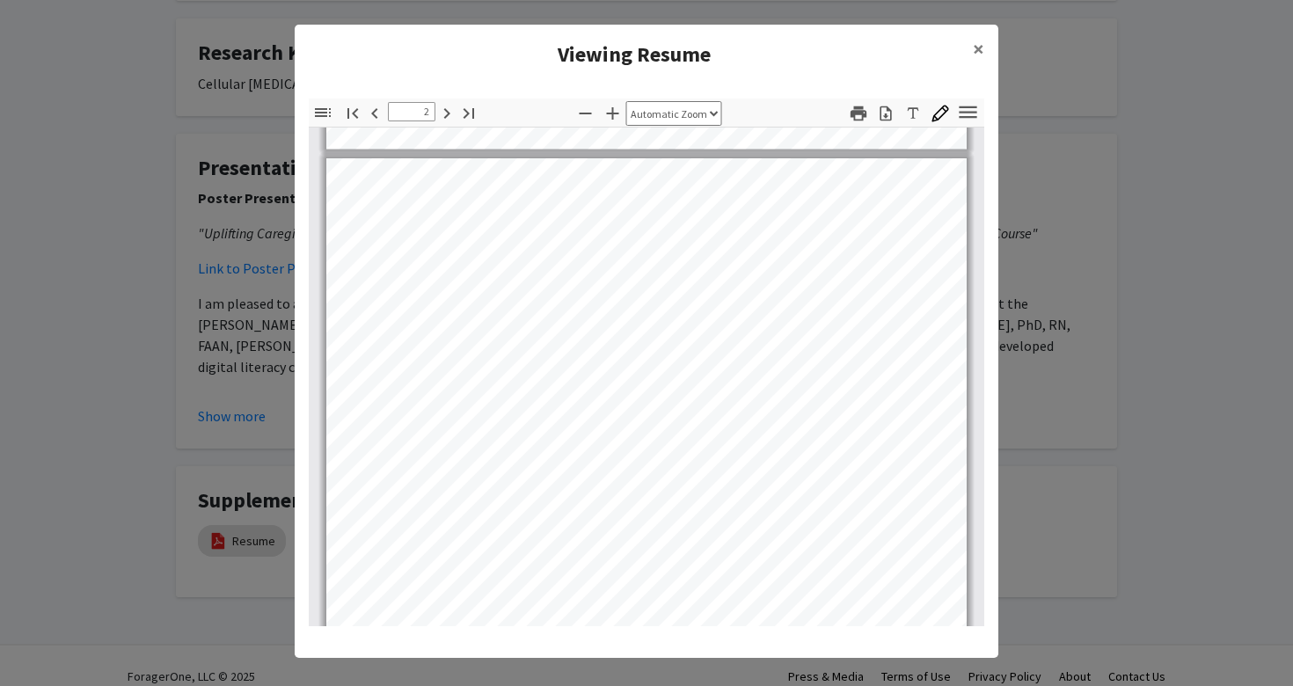
scroll to position [825, 0]
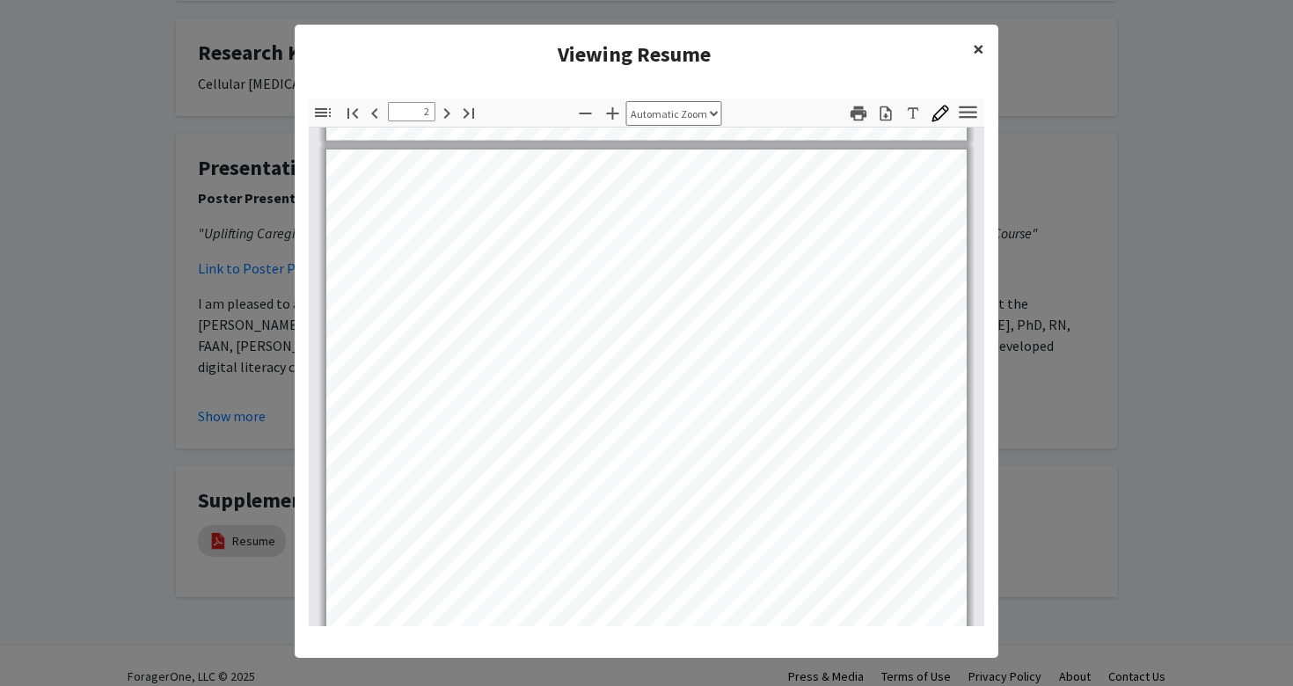
click at [977, 51] on span "×" at bounding box center [978, 48] width 11 height 27
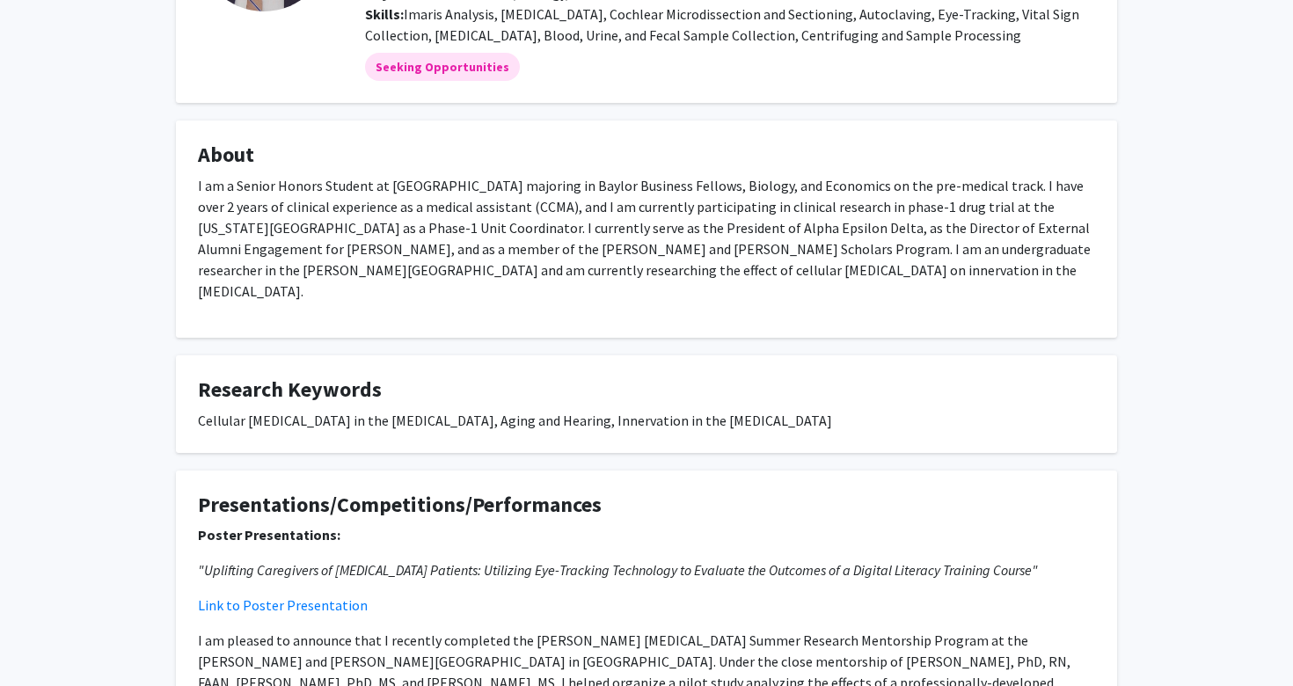
scroll to position [0, 0]
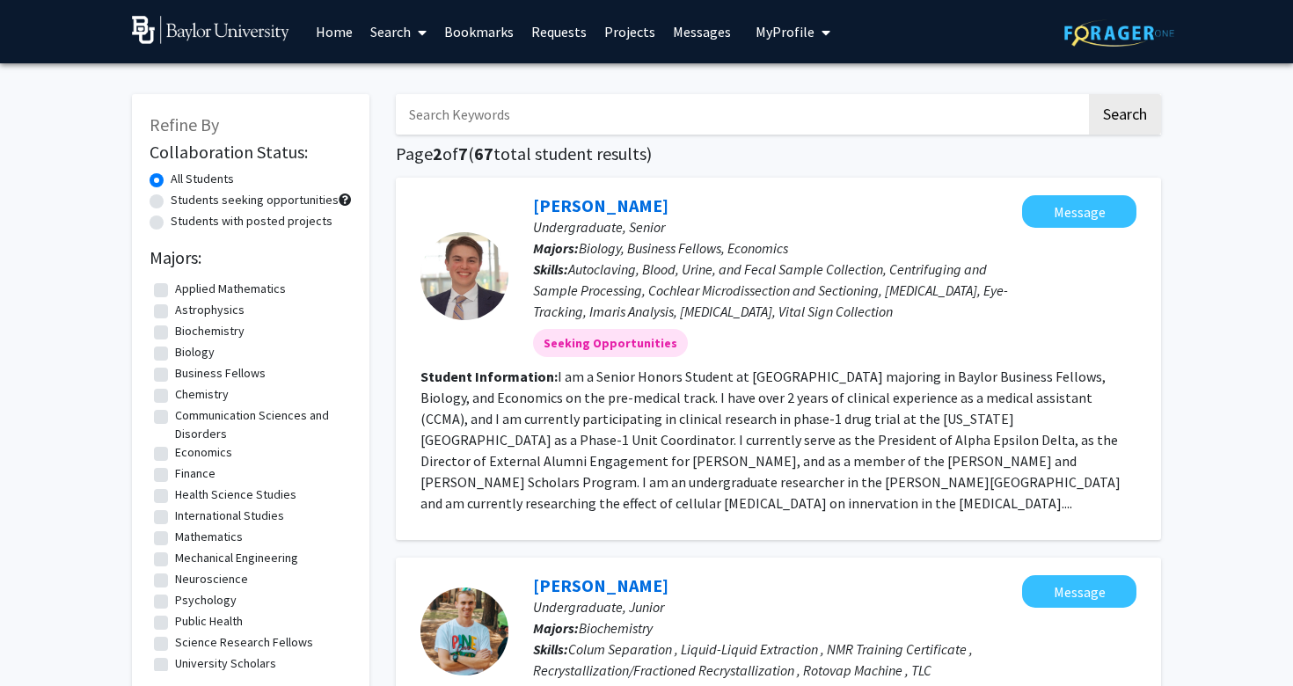
click at [647, 459] on fg-read-more "I am a Senior Honors Student at [GEOGRAPHIC_DATA] majoring in Baylor Business F…" at bounding box center [771, 440] width 700 height 144
click at [569, 201] on link "[PERSON_NAME]" at bounding box center [600, 205] width 135 height 22
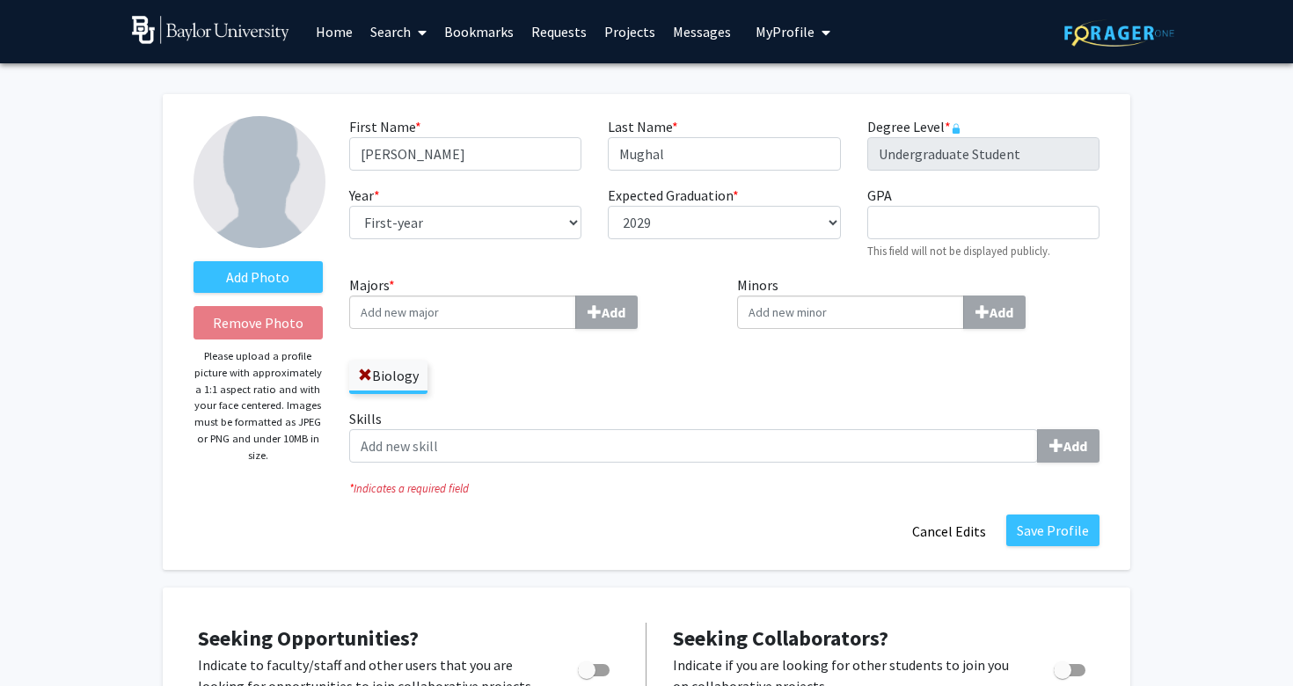
select select "first-year"
select select "2029"
click at [945, 534] on button "Cancel Edits" at bounding box center [949, 531] width 97 height 33
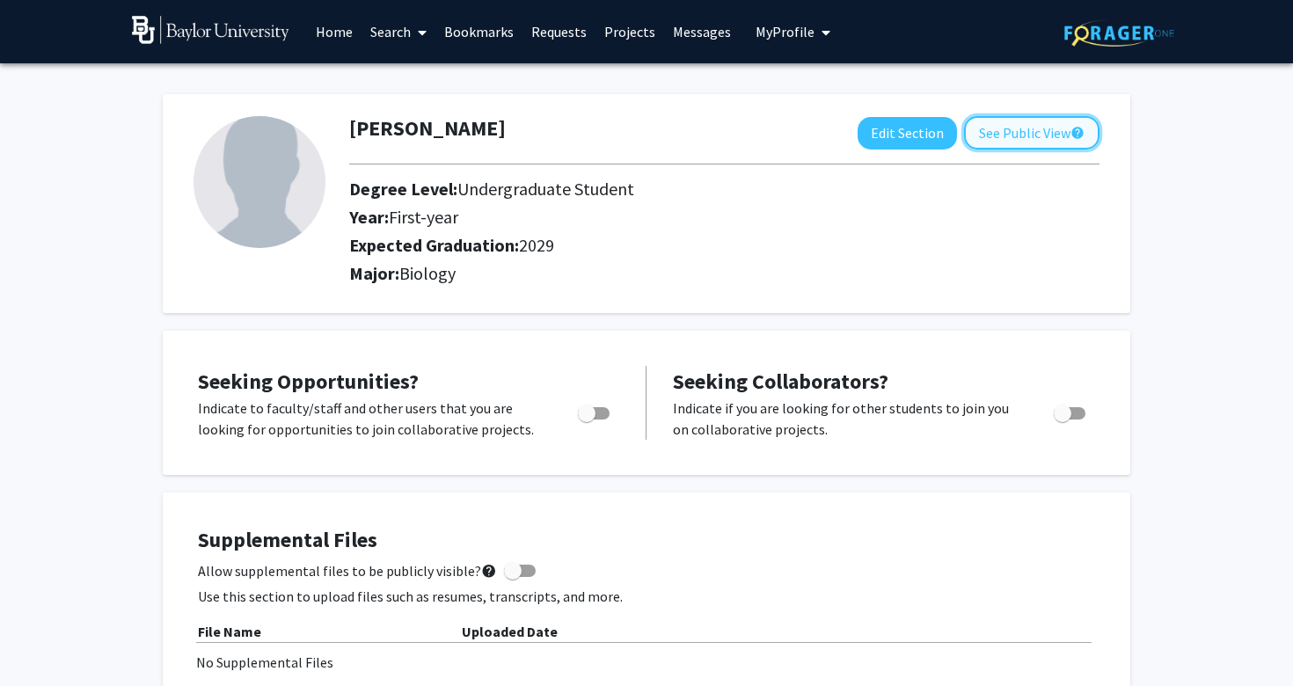
click at [1005, 143] on button "See Public View help" at bounding box center [1031, 132] width 135 height 33
click at [889, 140] on button "Edit Section" at bounding box center [907, 133] width 99 height 33
select select "first-year"
select select "2029"
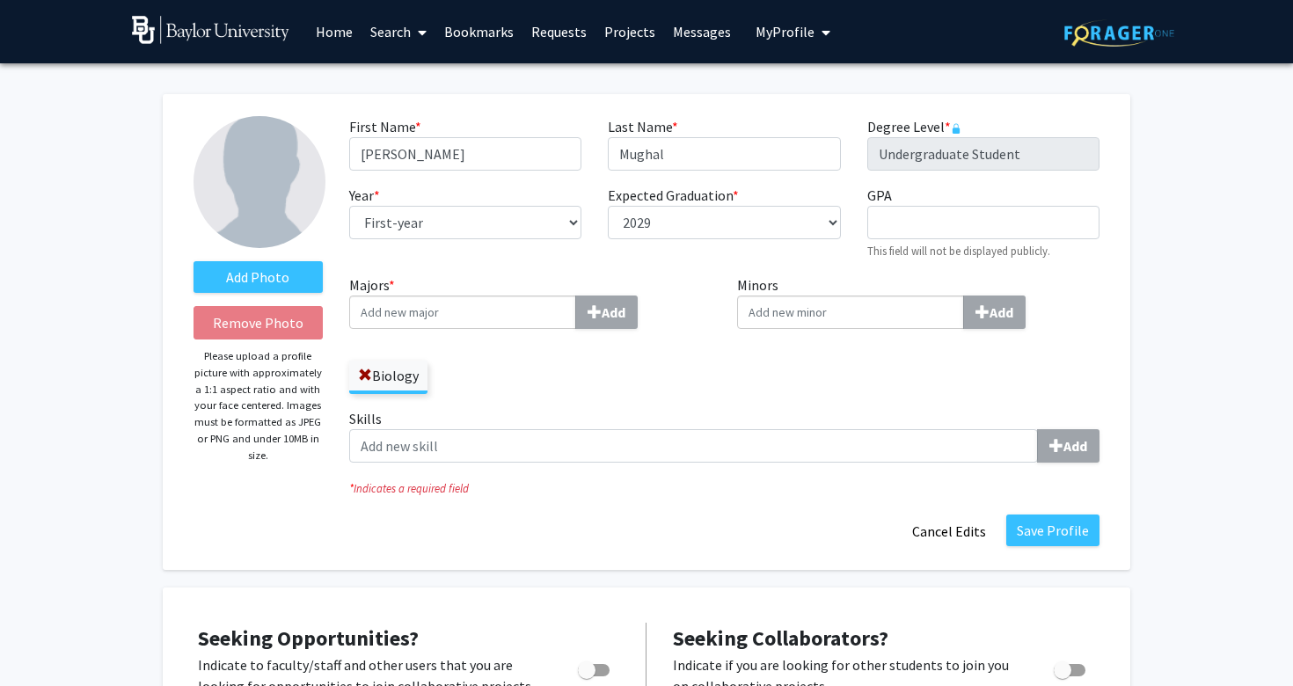
click at [512, 309] on input "Majors * Add" at bounding box center [462, 312] width 227 height 33
click at [963, 538] on button "Cancel Edits" at bounding box center [949, 531] width 97 height 33
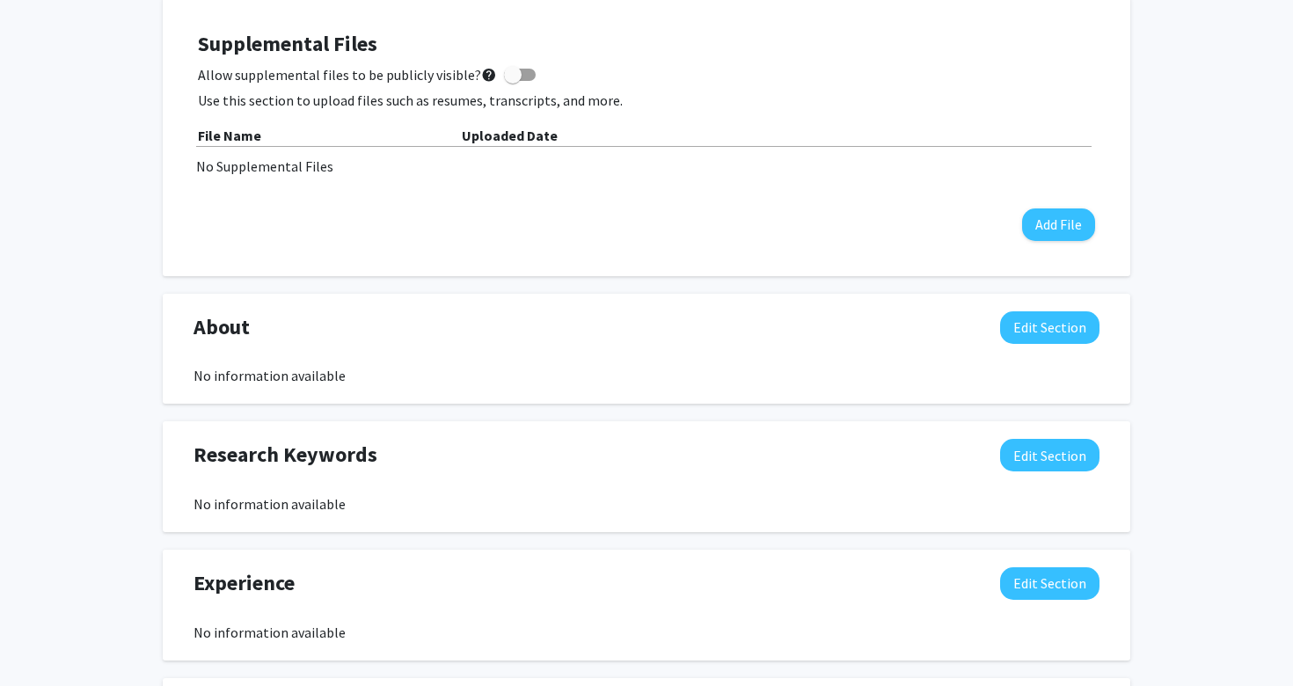
scroll to position [492, 0]
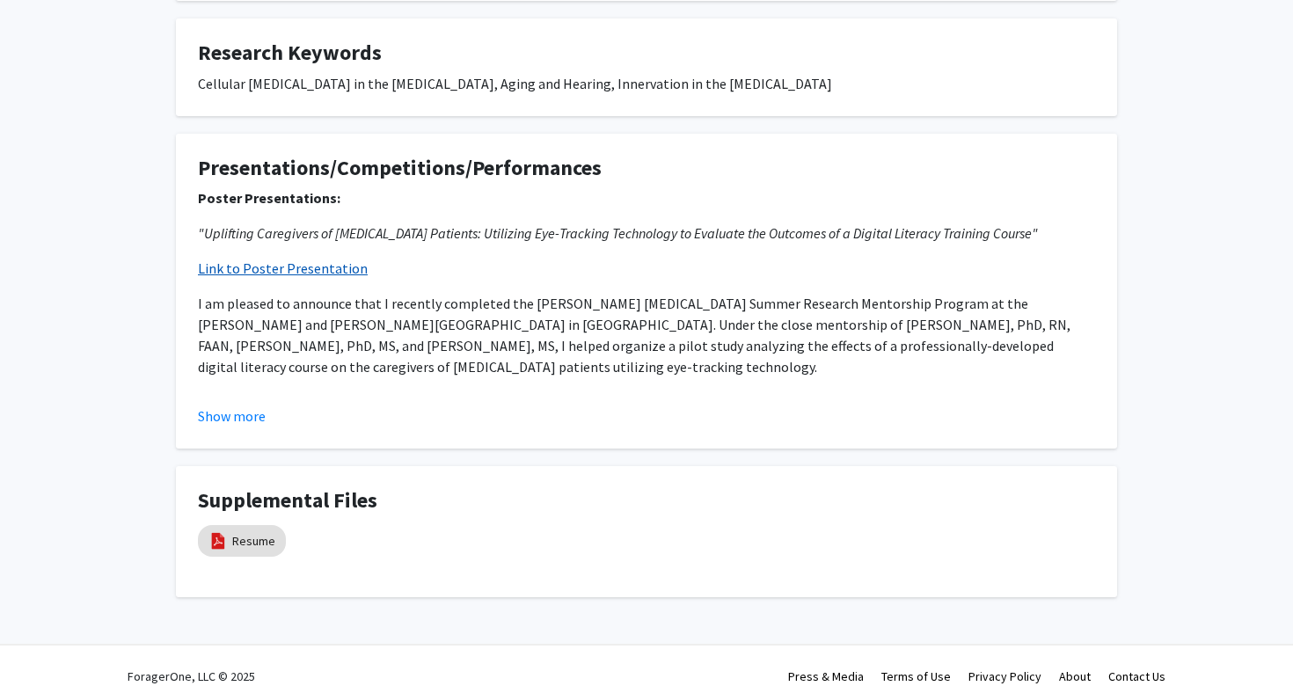
scroll to position [493, 0]
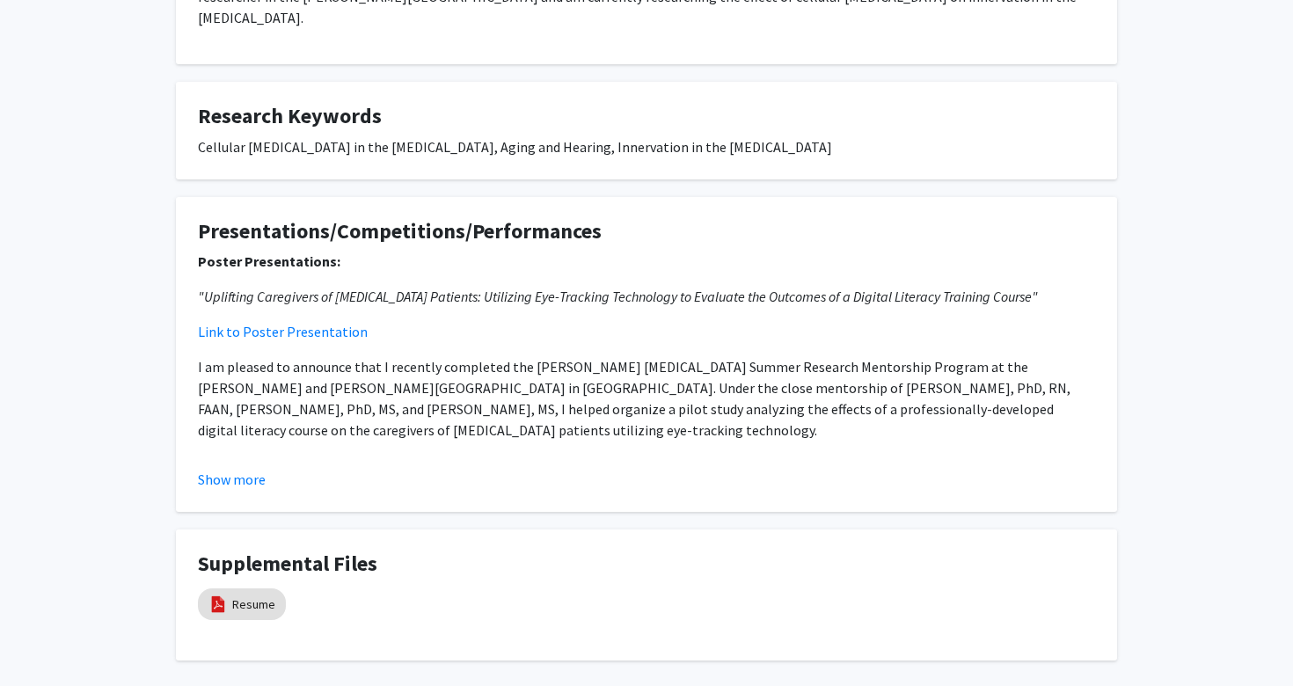
click at [316, 288] on em ""Uplifting Caregivers of [MEDICAL_DATA] Patients: Utilizing Eye-Tracking Techno…" at bounding box center [618, 297] width 840 height 18
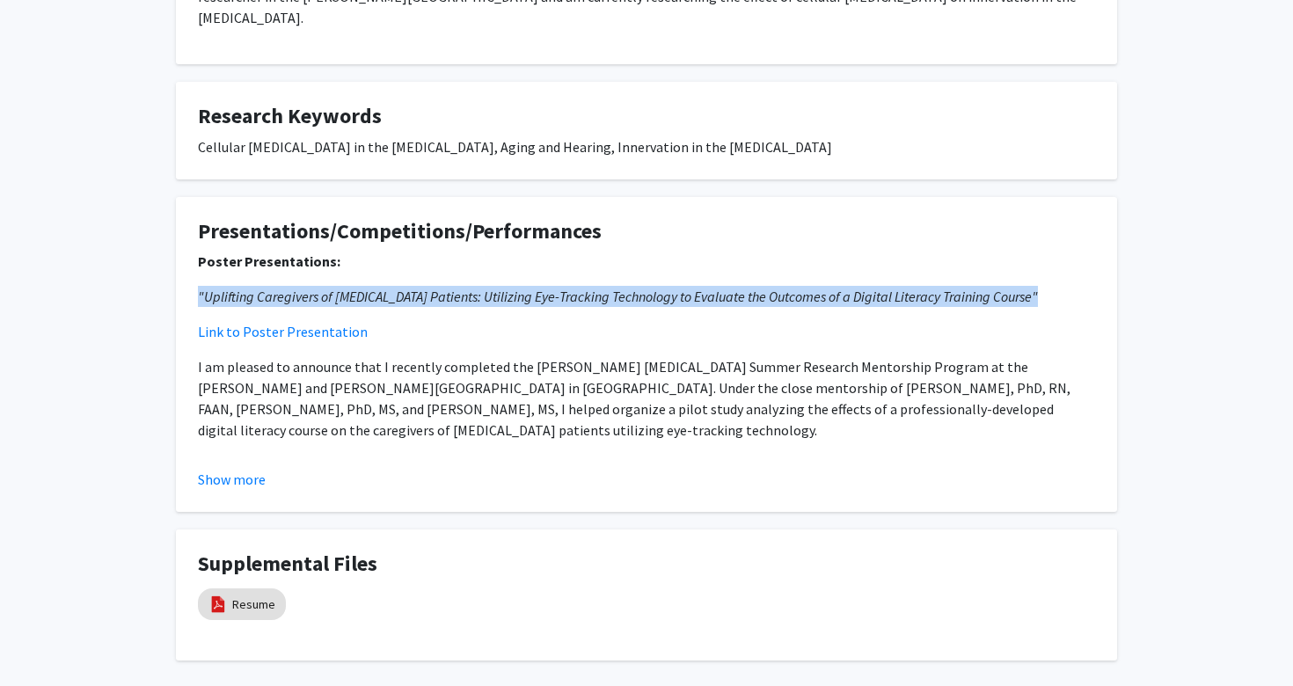
click at [312, 356] on p "I am pleased to announce that I recently completed the [PERSON_NAME] [MEDICAL_D…" at bounding box center [646, 398] width 897 height 84
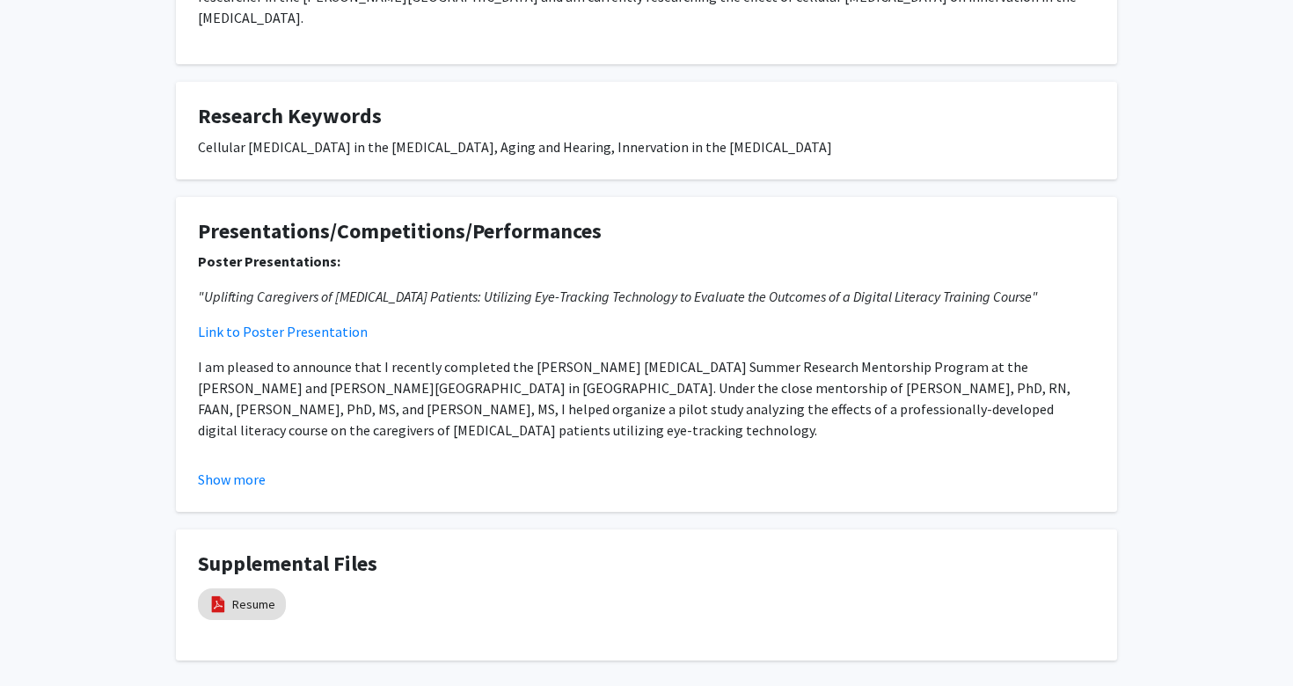
click at [312, 356] on p "I am pleased to announce that I recently completed the [PERSON_NAME] [MEDICAL_D…" at bounding box center [646, 398] width 897 height 84
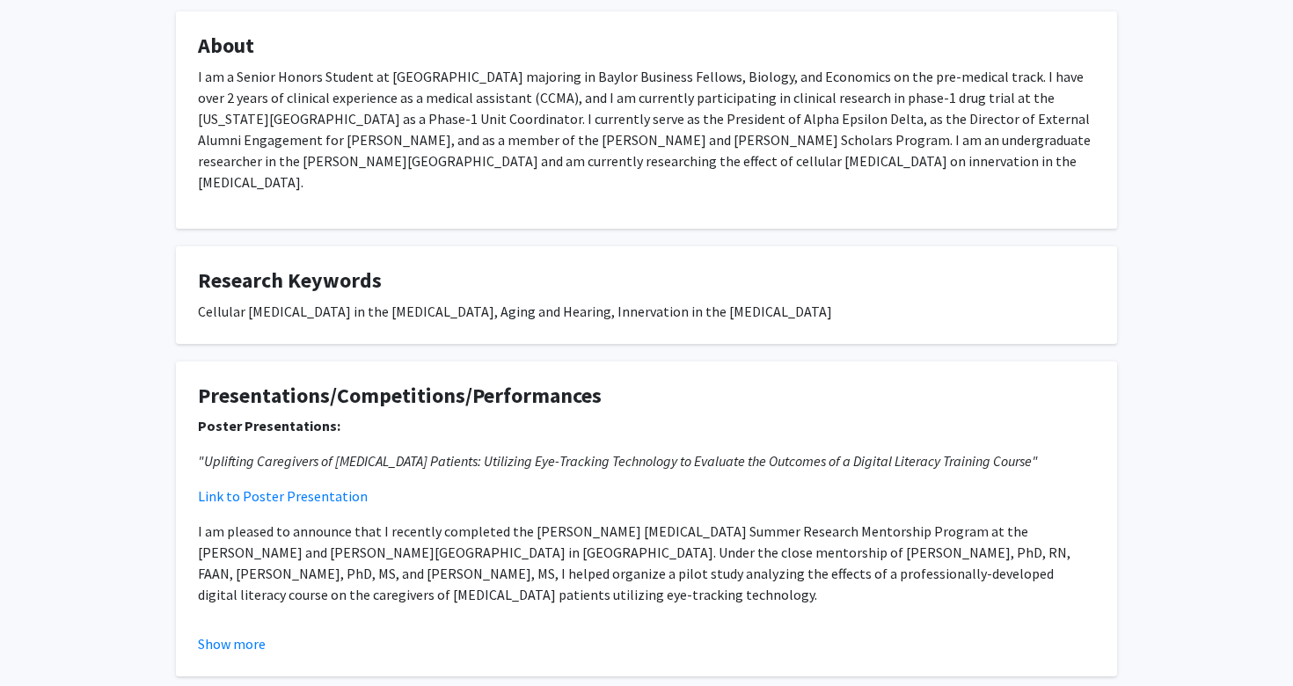
scroll to position [355, 0]
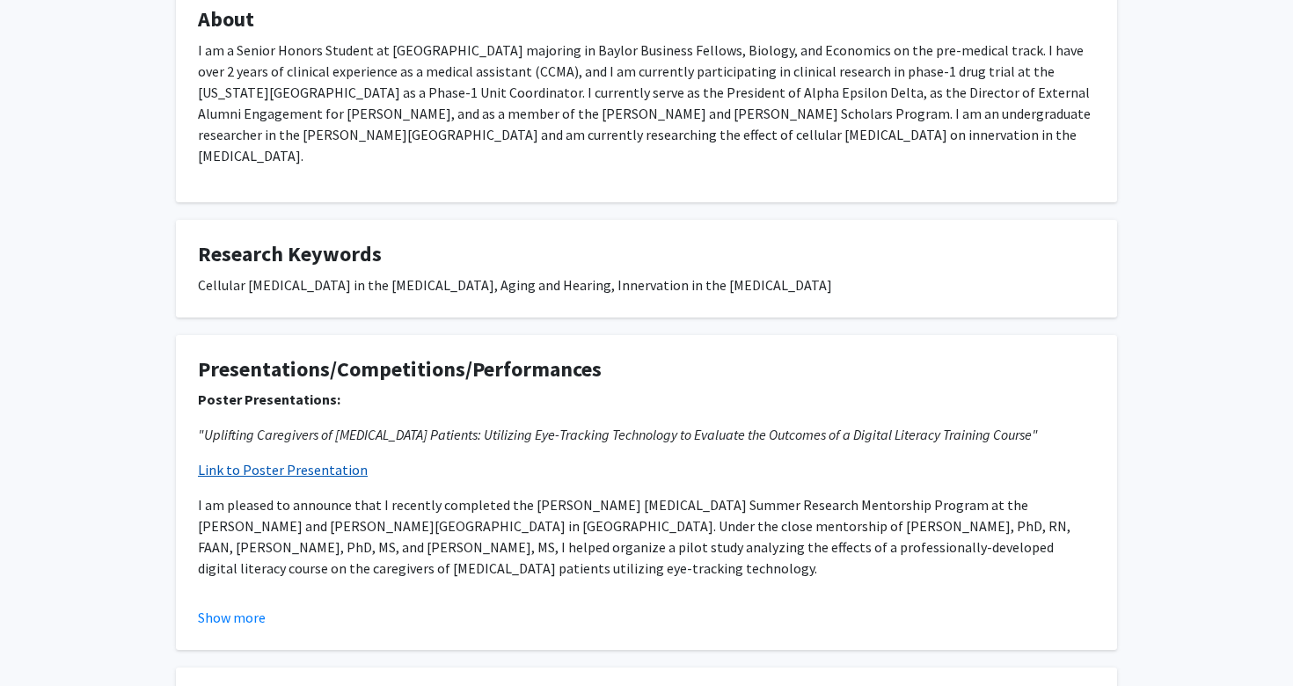
click at [268, 461] on link "Link to Poster Presentation" at bounding box center [283, 470] width 170 height 18
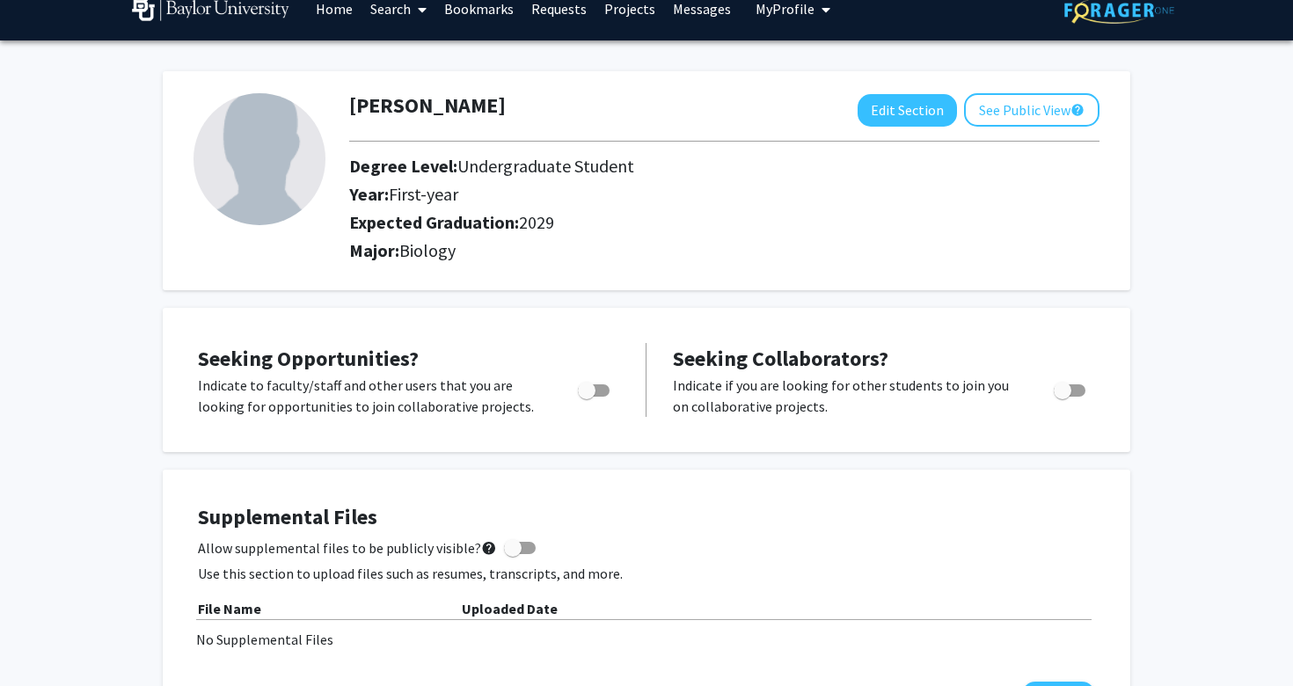
scroll to position [11, 0]
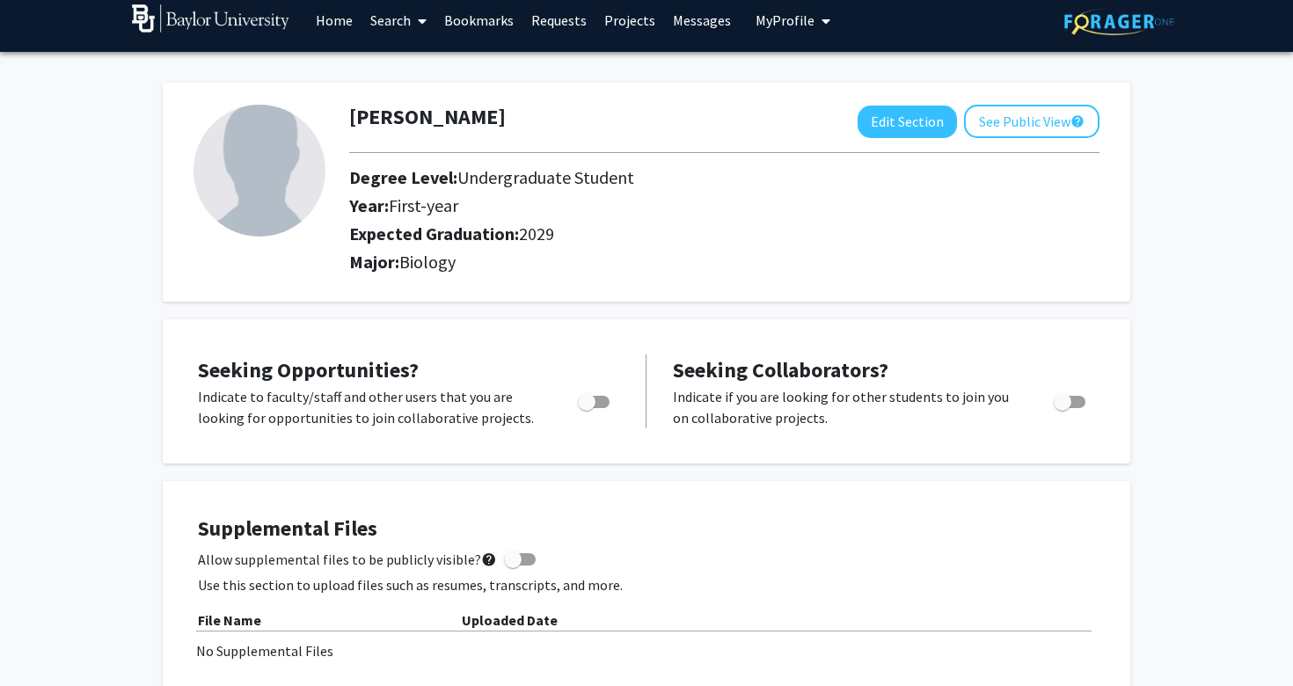
click at [293, 181] on img at bounding box center [260, 171] width 132 height 132
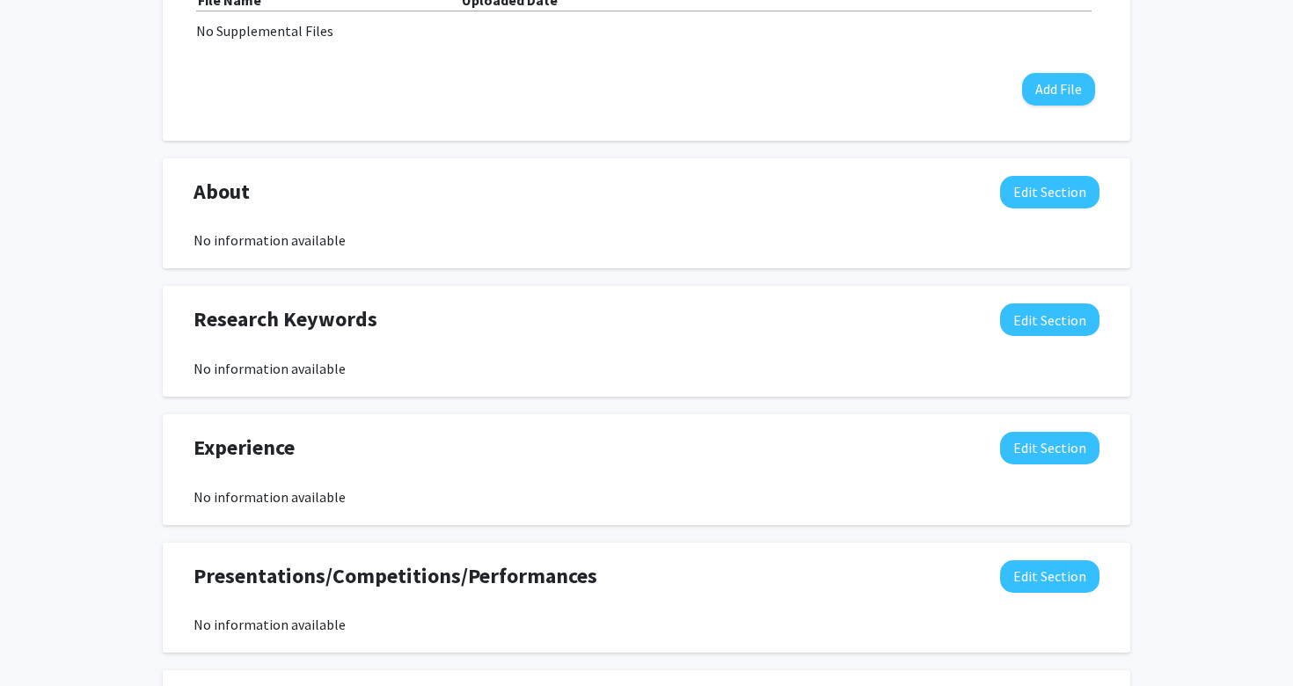
scroll to position [0, 0]
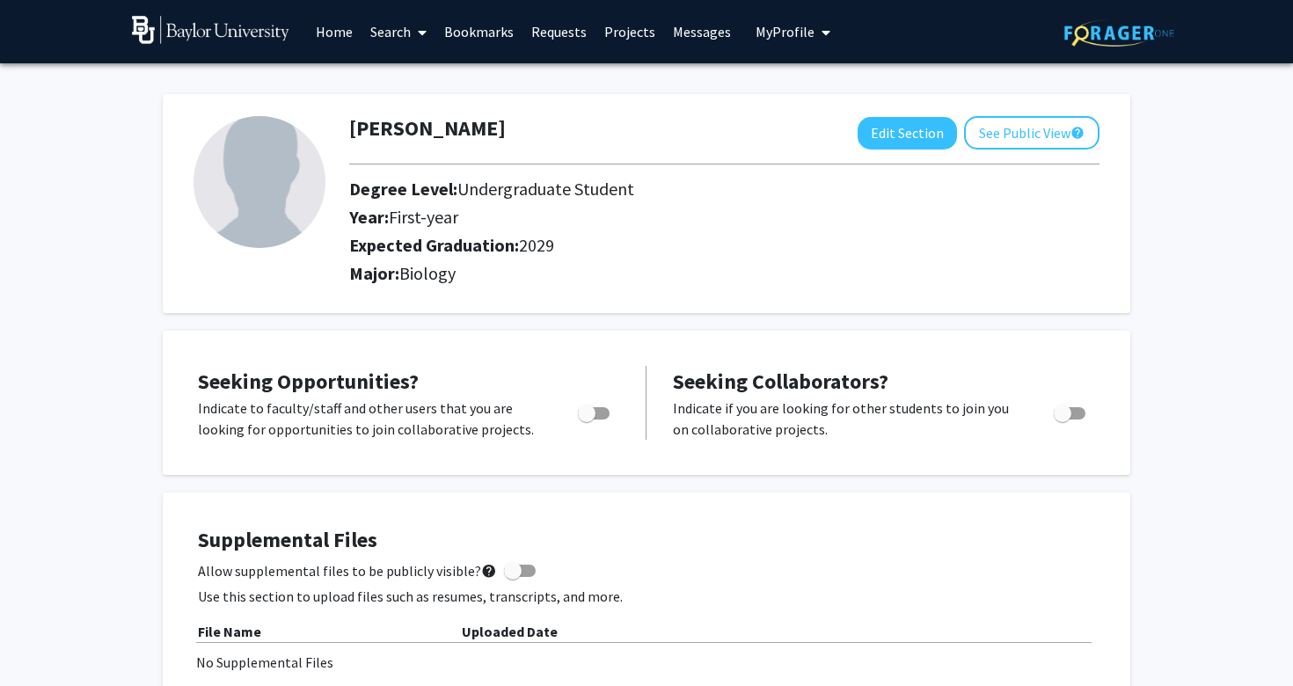
click at [611, 259] on div "Expected Graduation: 2029" at bounding box center [675, 249] width 678 height 28
click at [630, 27] on link "Projects" at bounding box center [630, 32] width 69 height 62
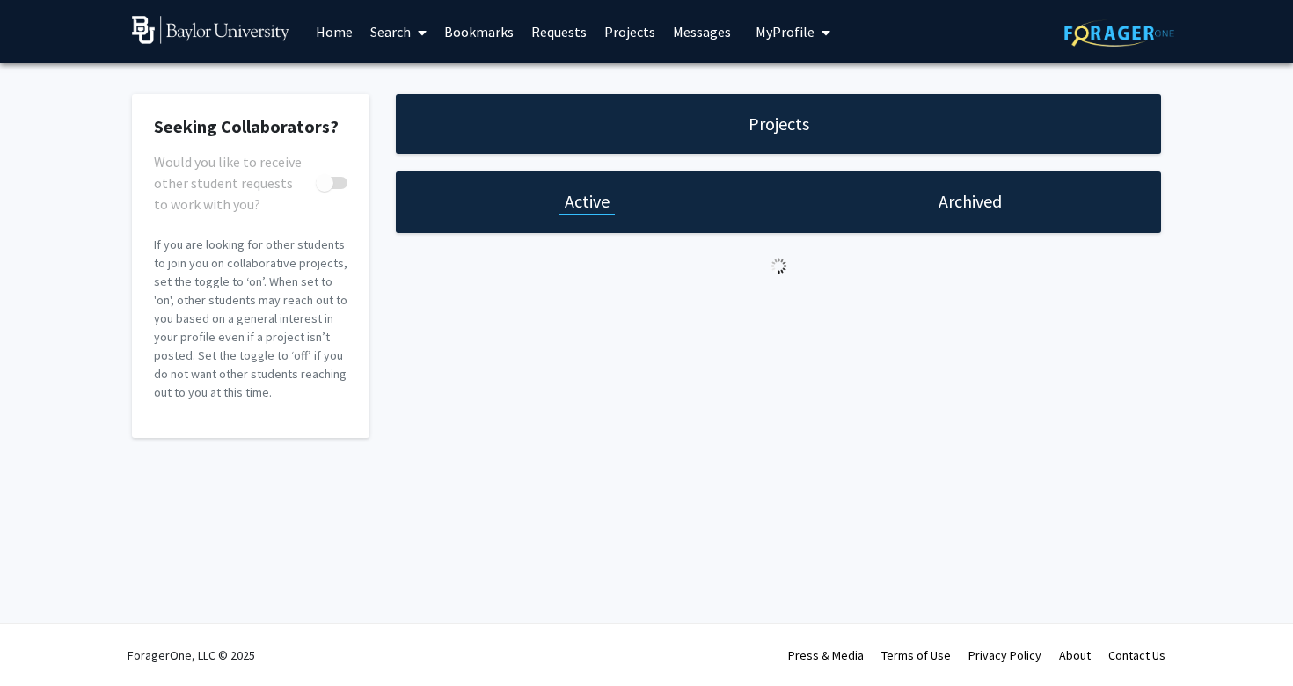
click at [555, 45] on link "Requests" at bounding box center [559, 32] width 73 height 62
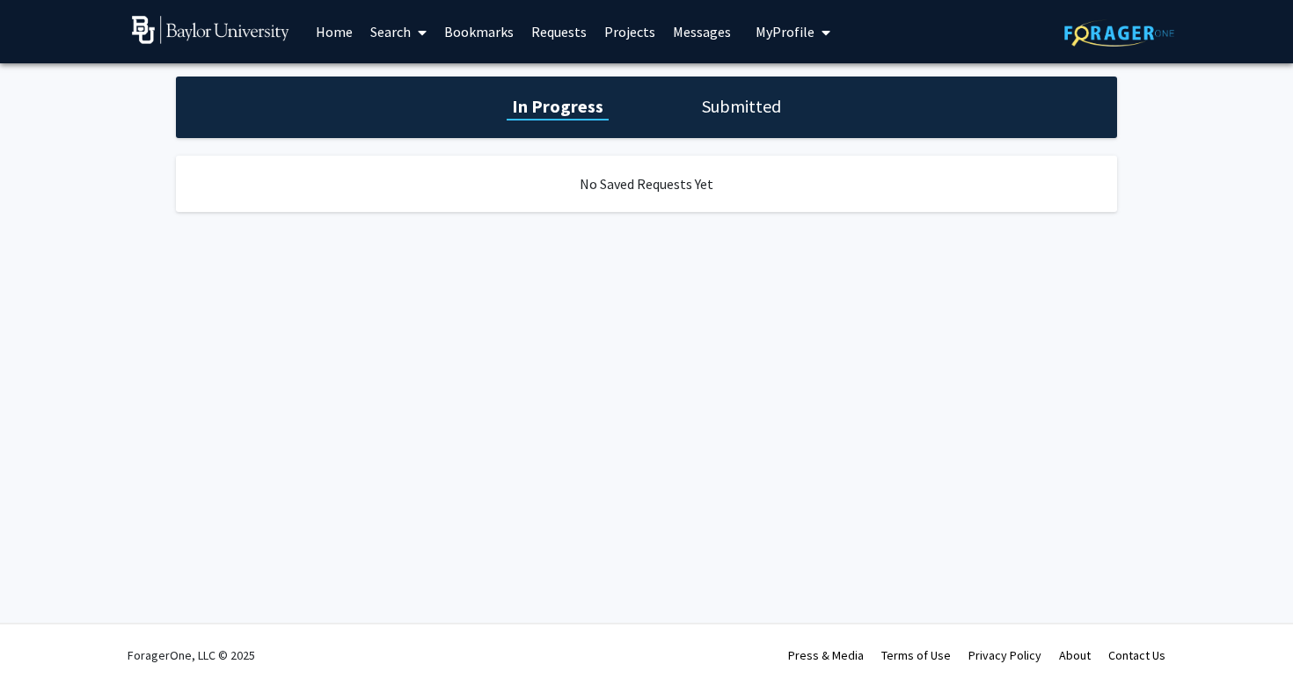
click at [481, 47] on link "Bookmarks" at bounding box center [479, 32] width 87 height 62
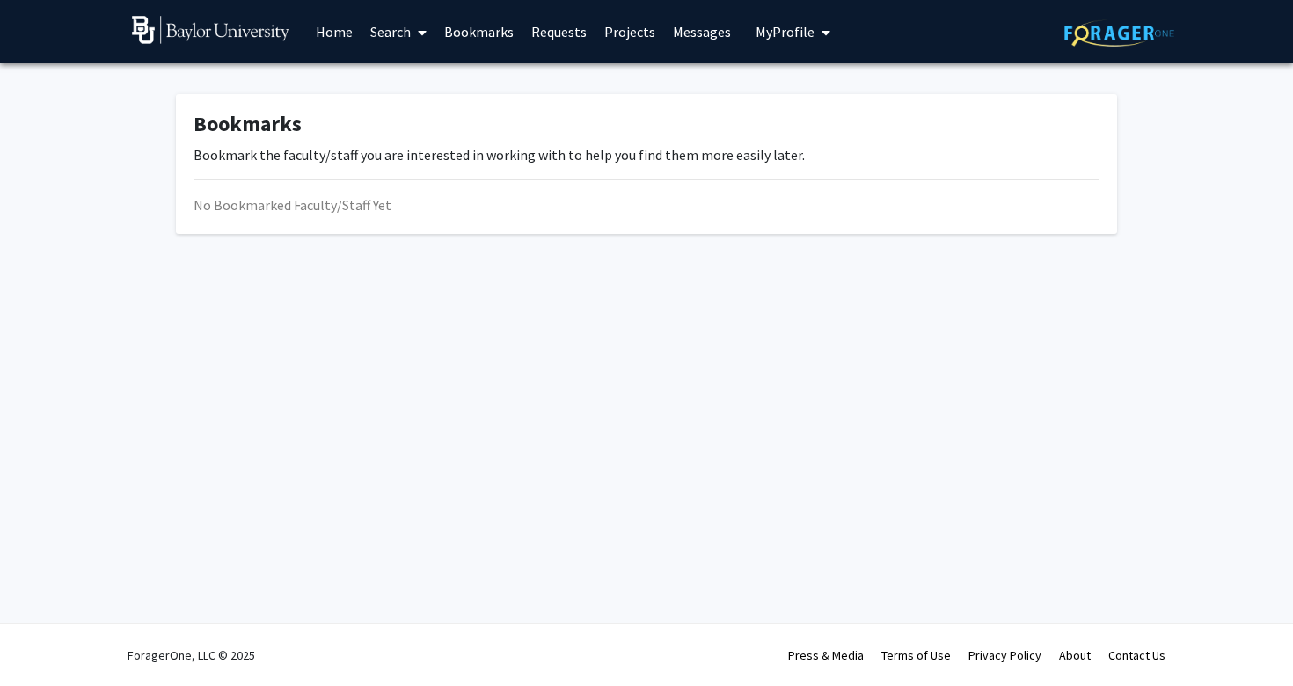
click at [374, 50] on link "Search" at bounding box center [399, 32] width 74 height 62
click at [390, 31] on link "Search" at bounding box center [399, 32] width 74 height 62
click at [400, 49] on link "Search" at bounding box center [399, 32] width 74 height 62
click at [418, 78] on span "Faculty/Staff" at bounding box center [426, 80] width 129 height 35
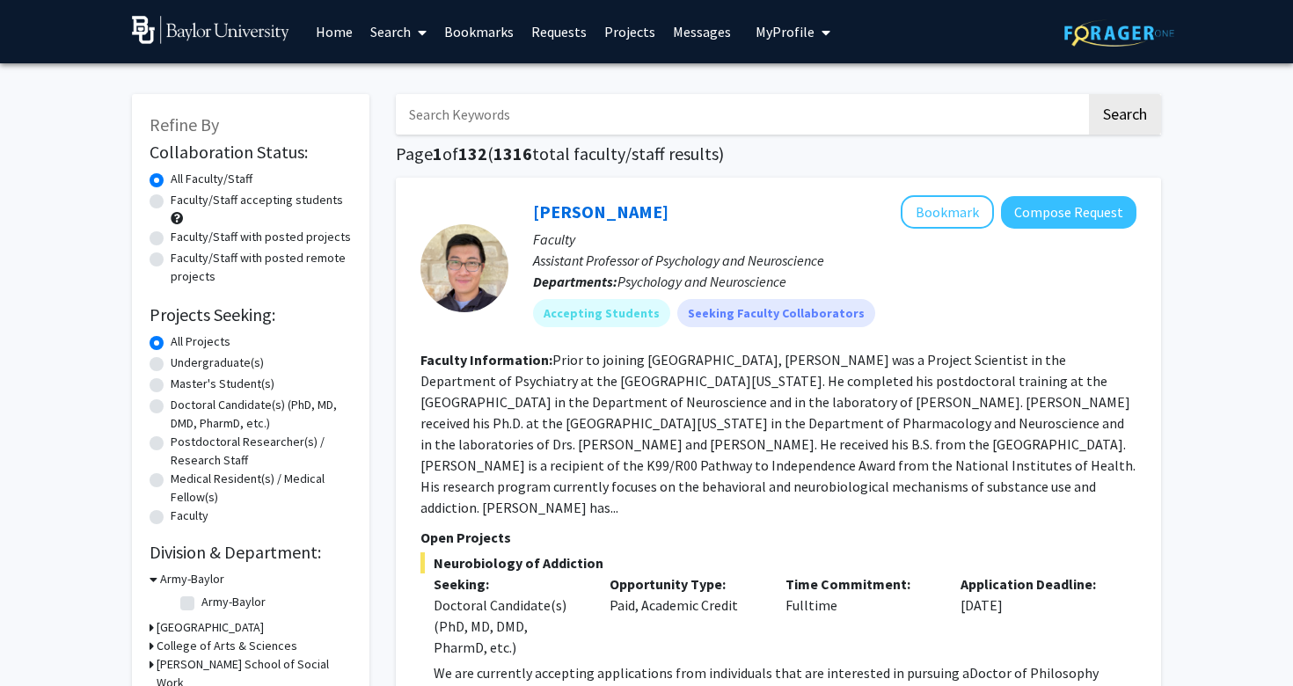
click at [196, 201] on label "Faculty/Staff accepting students" at bounding box center [257, 200] width 172 height 18
click at [182, 201] on input "Faculty/Staff accepting students" at bounding box center [176, 196] width 11 height 11
radio input "true"
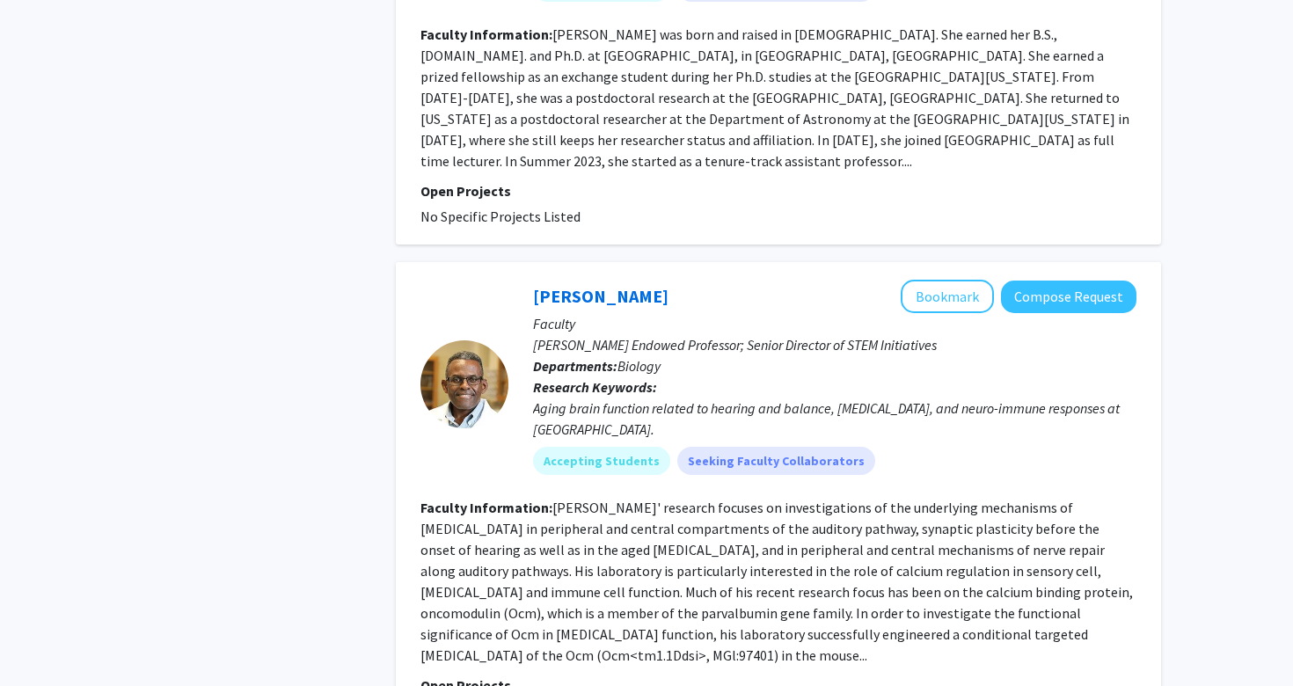
scroll to position [4603, 0]
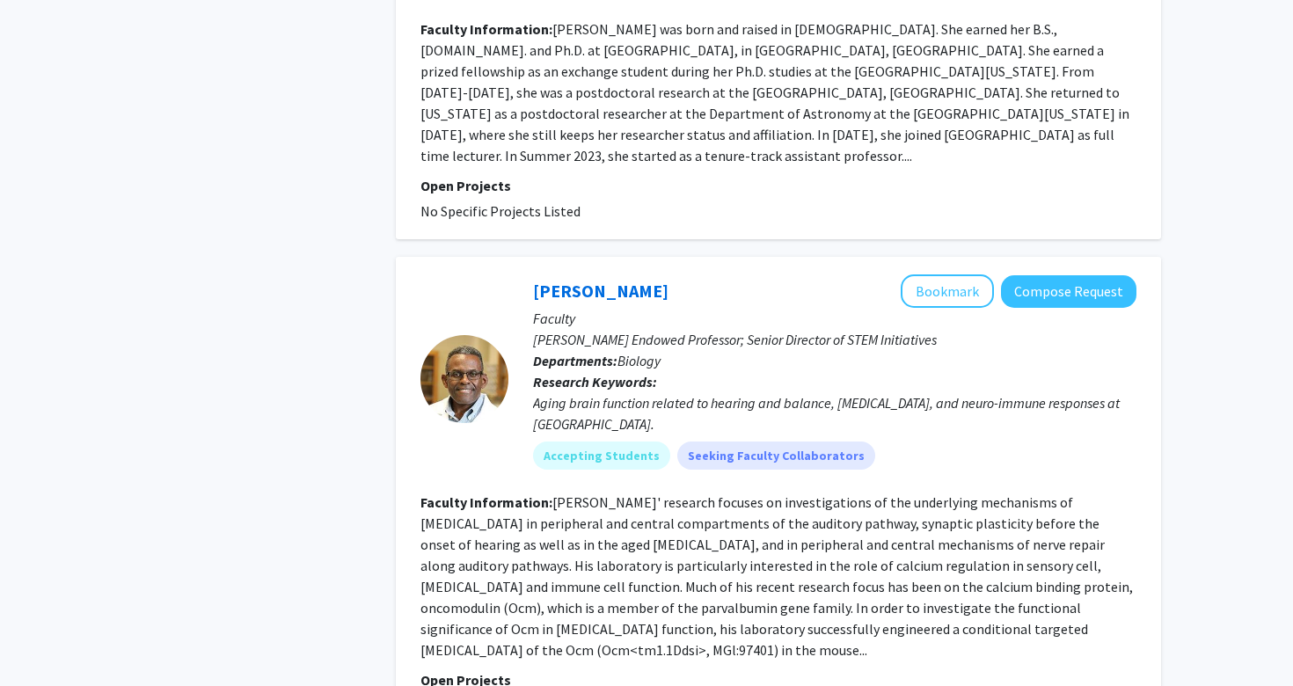
click at [606, 494] on fg-read-more "Dr. Simmons' research focuses on investigations of the underlying mechanisms of…" at bounding box center [777, 576] width 713 height 165
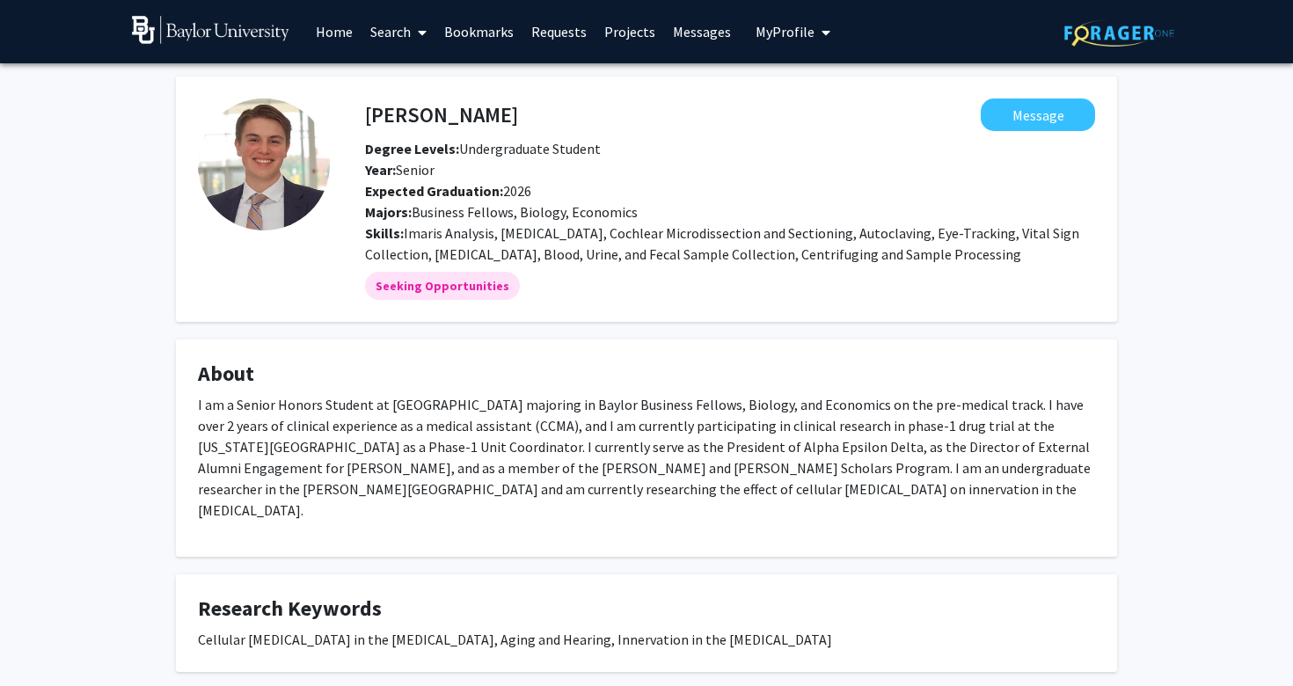
click at [408, 33] on link "Search" at bounding box center [399, 32] width 74 height 62
click at [412, 115] on span "Students" at bounding box center [415, 116] width 107 height 35
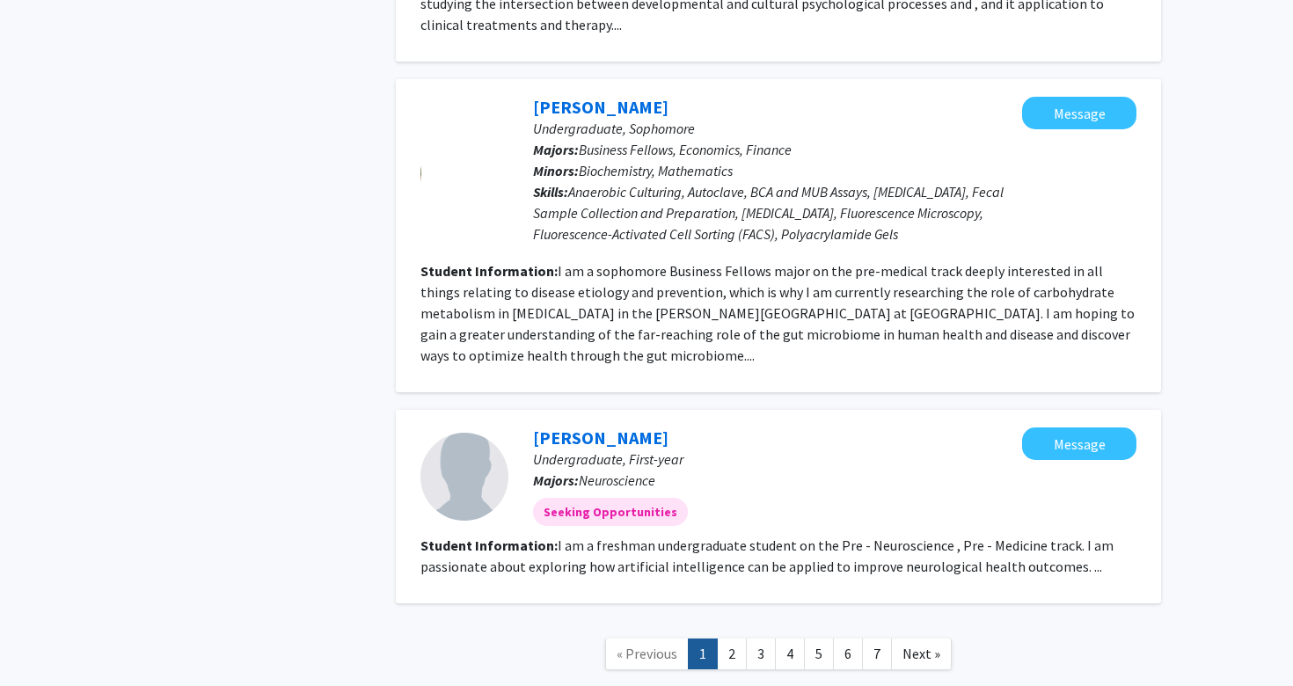
scroll to position [2259, 0]
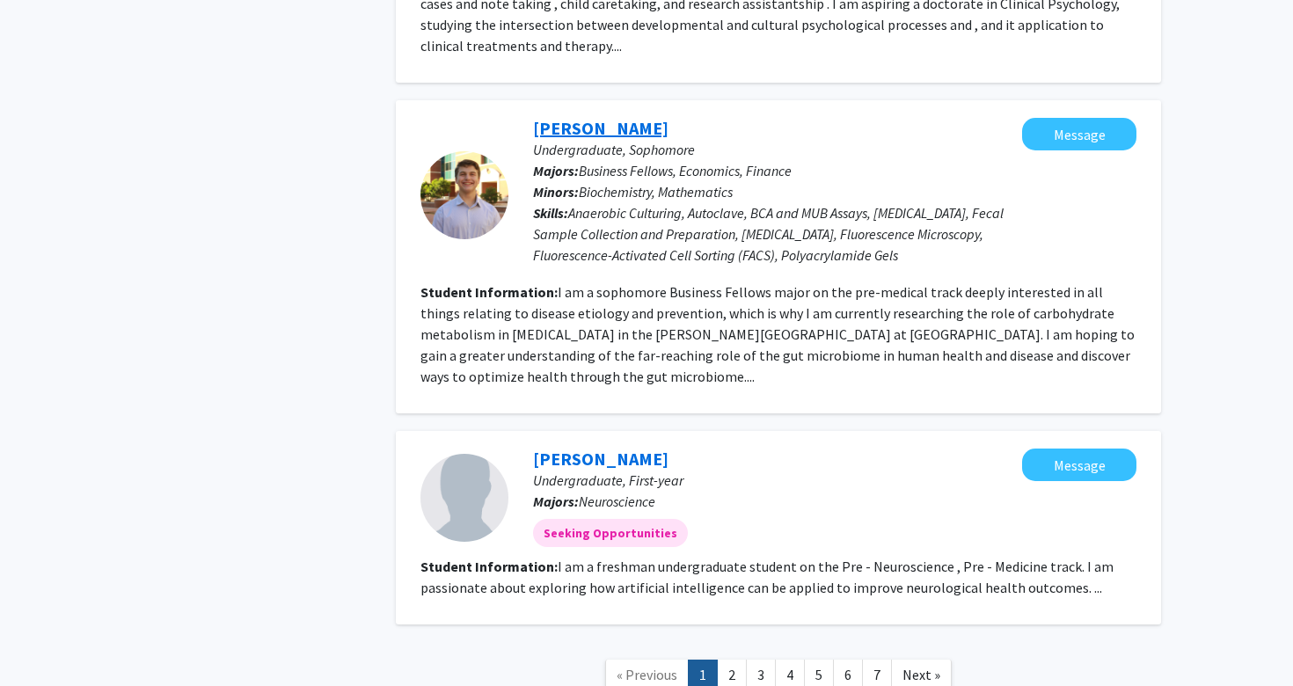
click at [606, 117] on link "[PERSON_NAME]" at bounding box center [600, 128] width 135 height 22
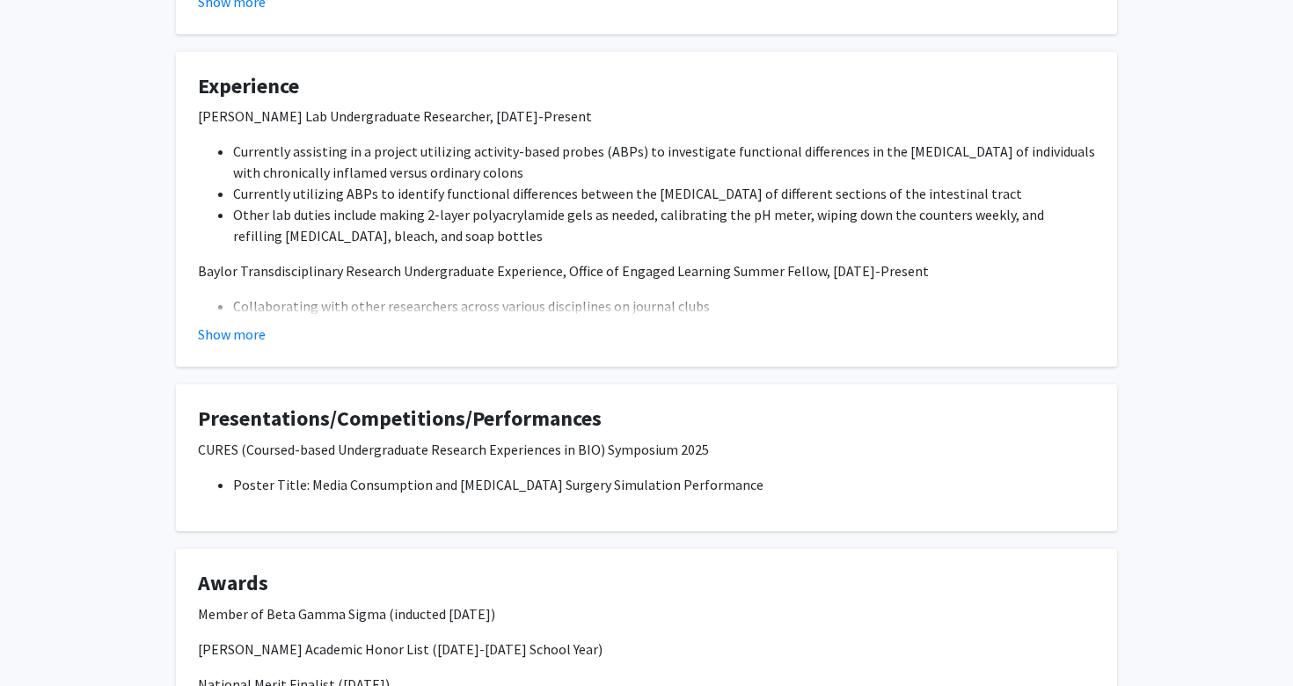
scroll to position [810, 0]
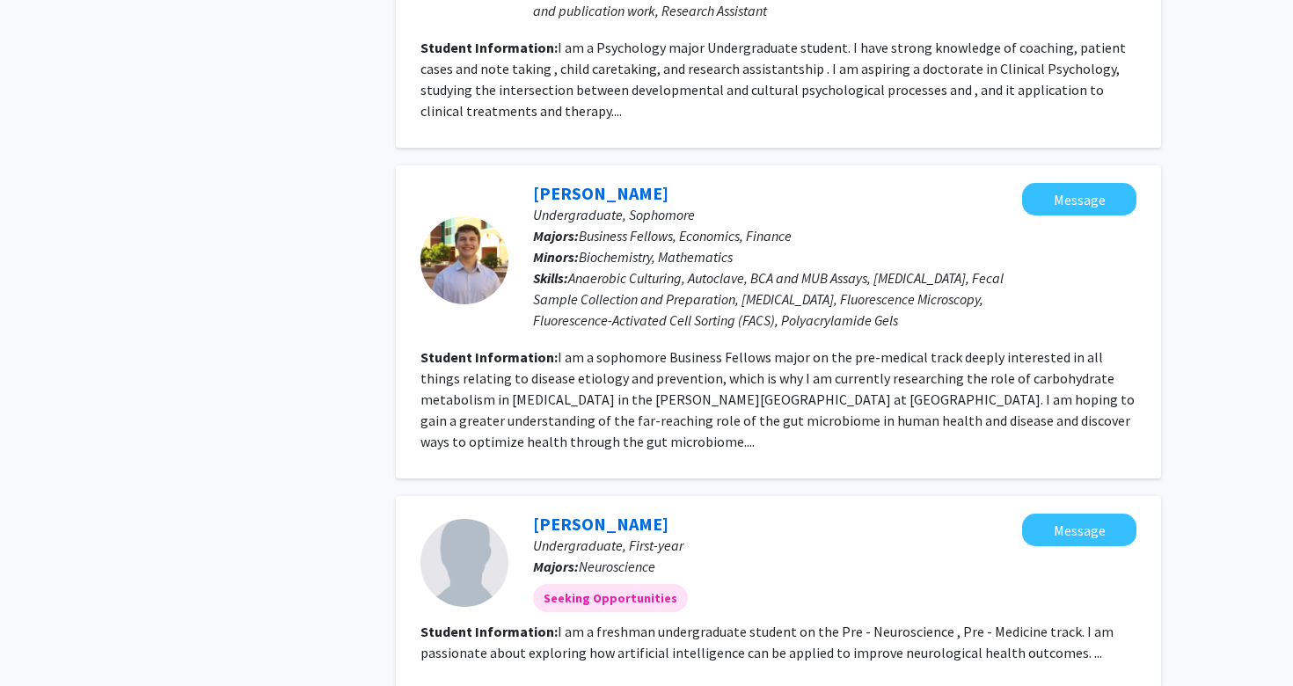
scroll to position [2329, 0]
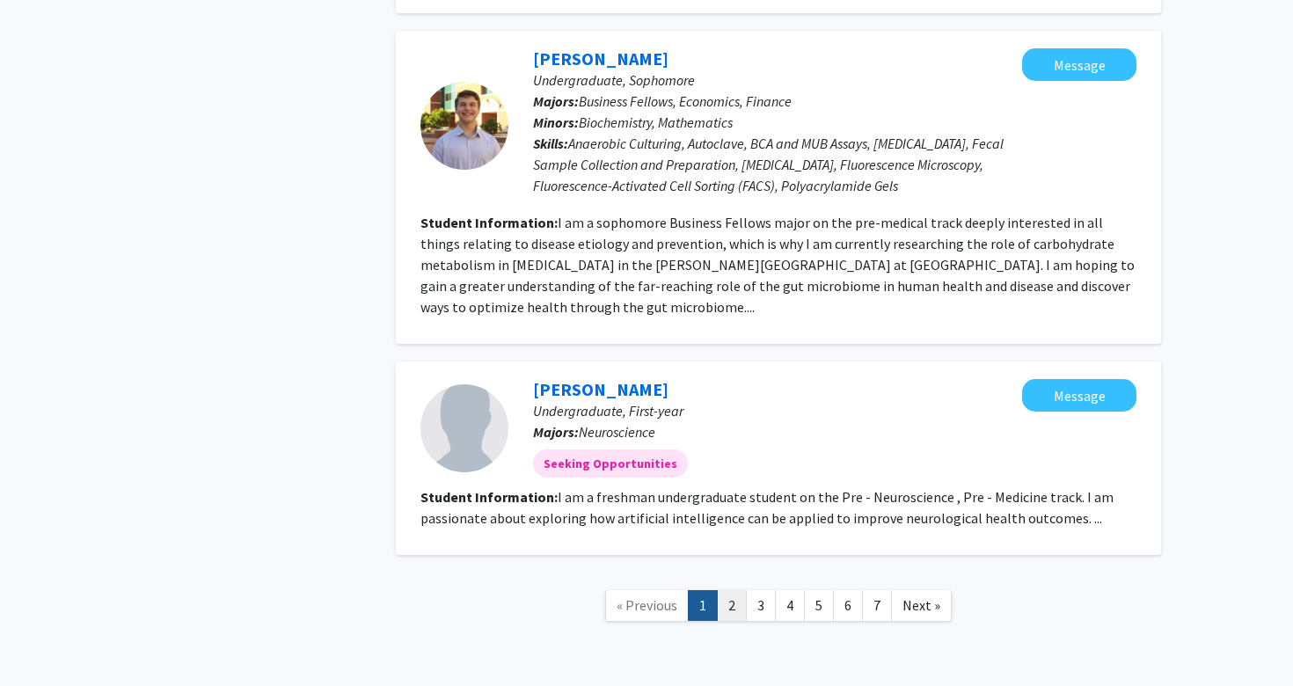
click at [740, 590] on link "2" at bounding box center [732, 605] width 30 height 31
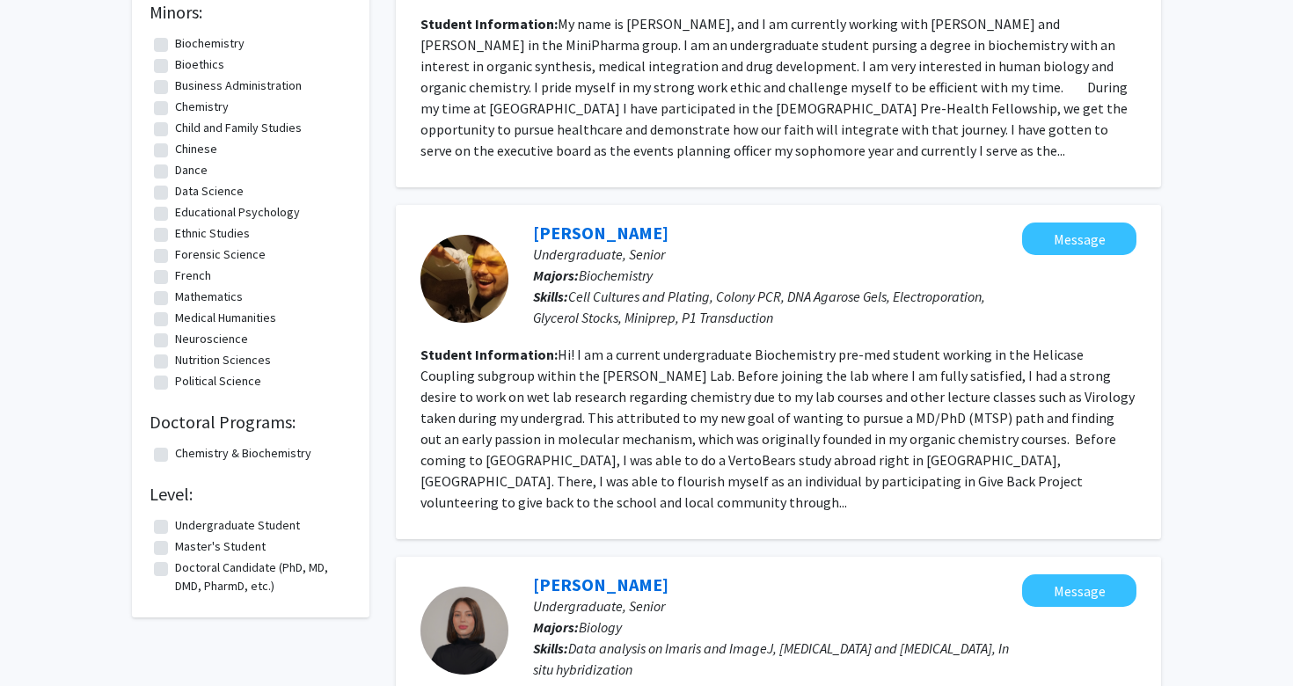
scroll to position [278, 0]
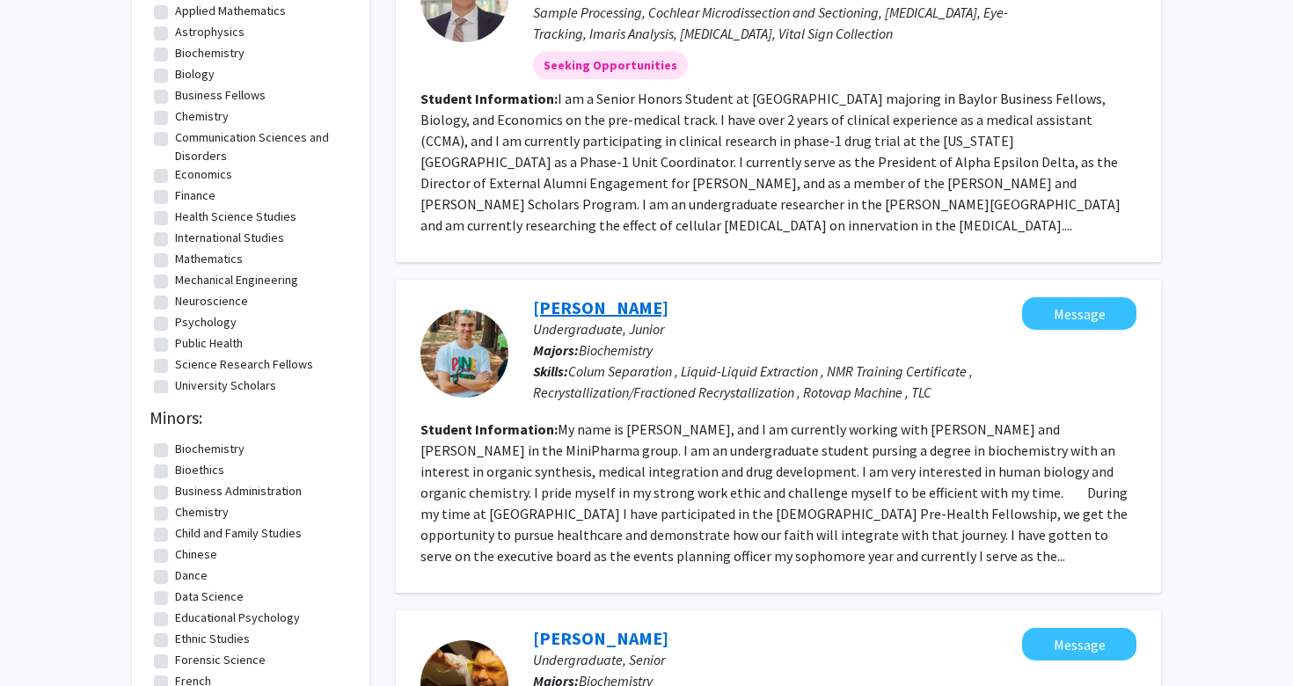
click at [617, 304] on link "[PERSON_NAME]" at bounding box center [600, 308] width 135 height 22
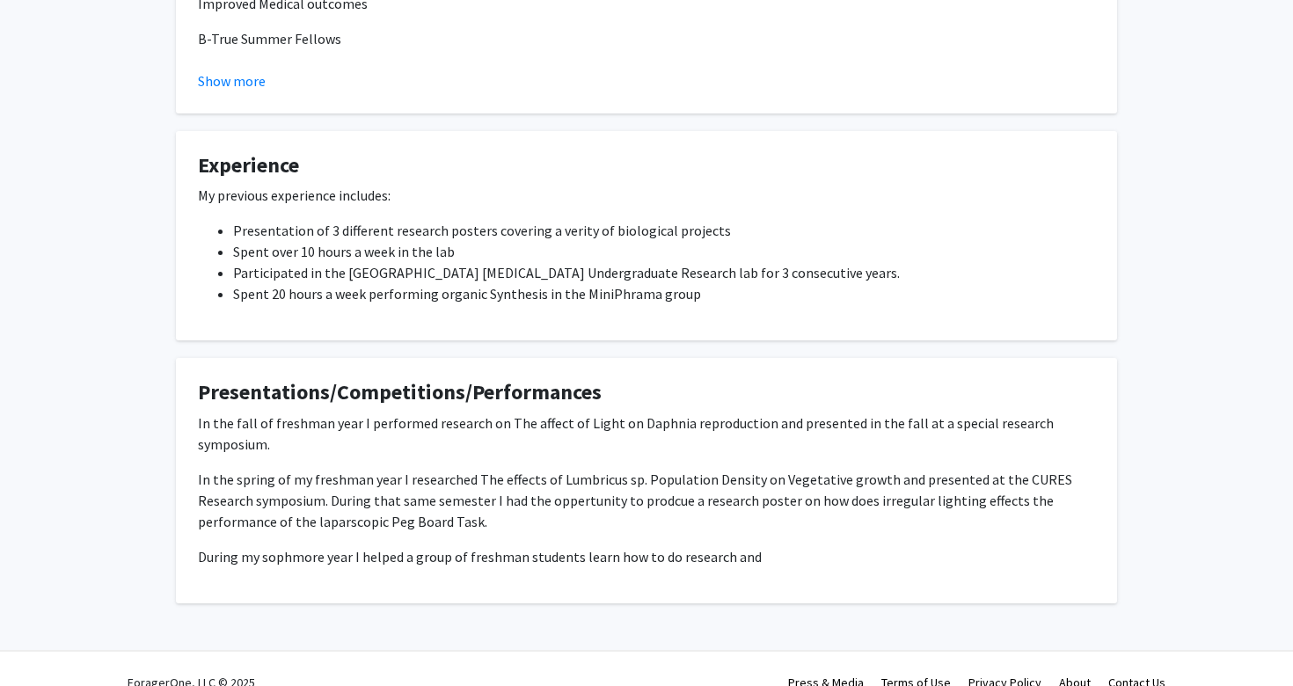
scroll to position [875, 0]
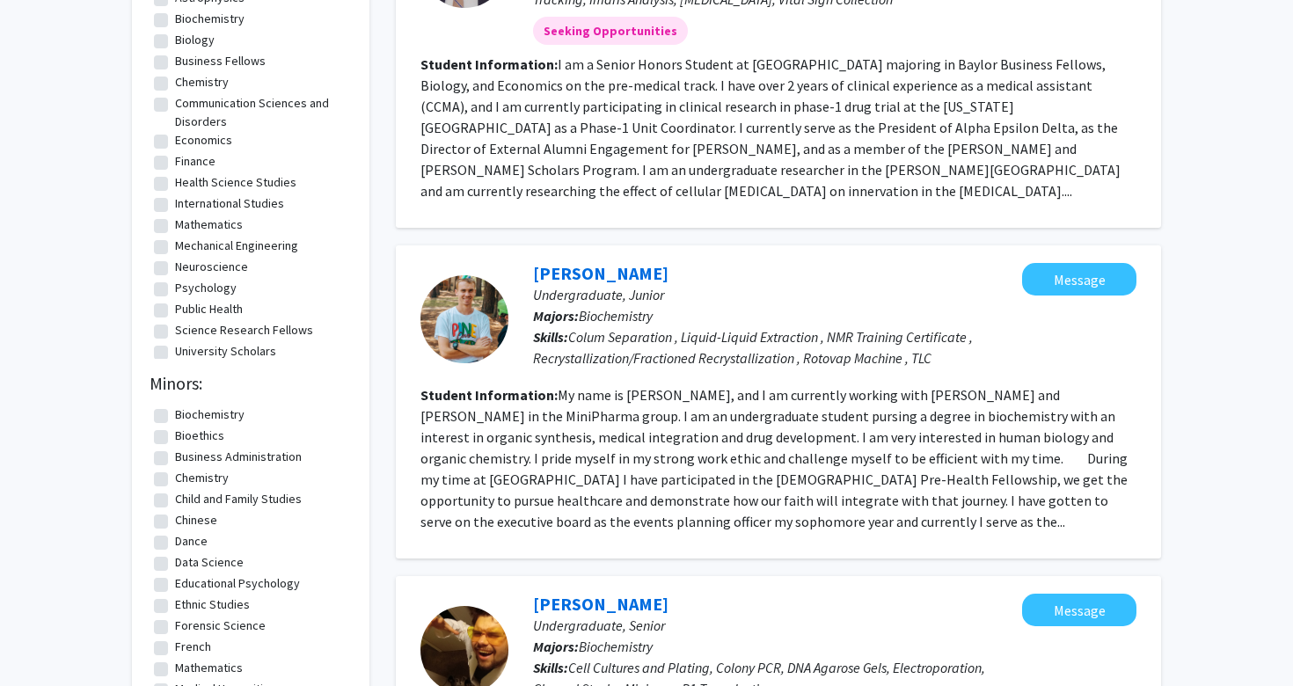
scroll to position [792, 0]
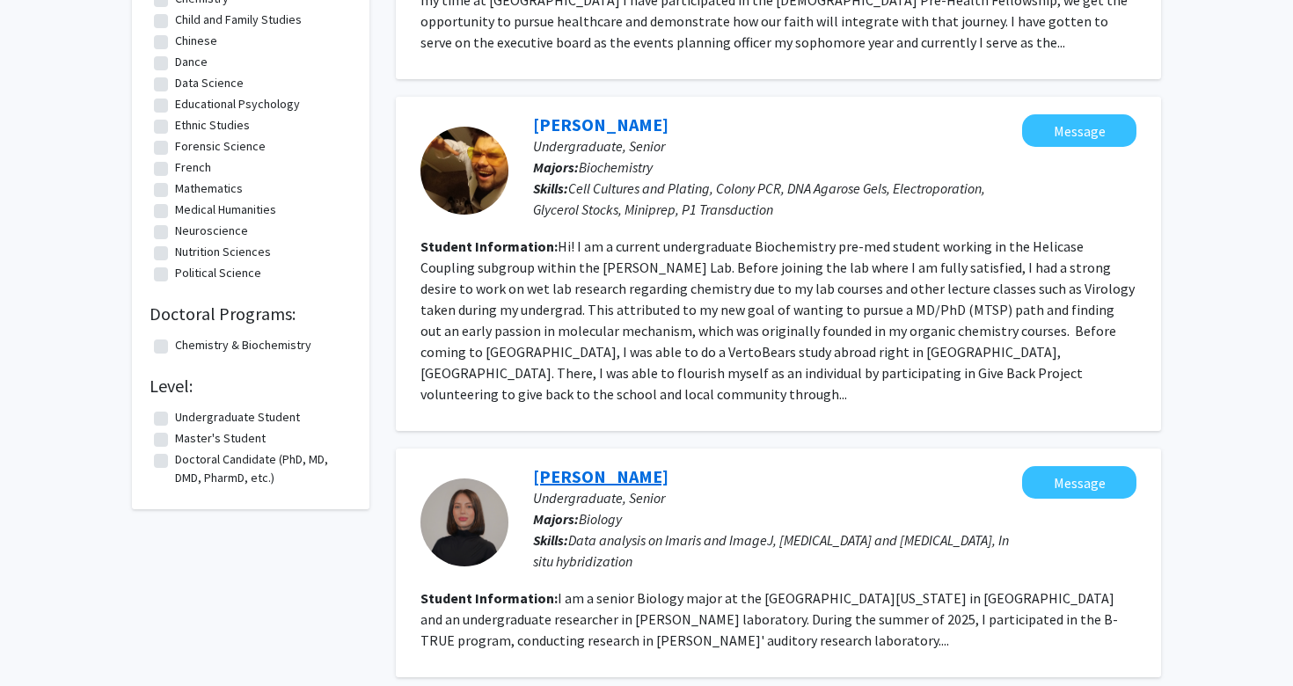
click at [652, 465] on link "[PERSON_NAME]" at bounding box center [600, 476] width 135 height 22
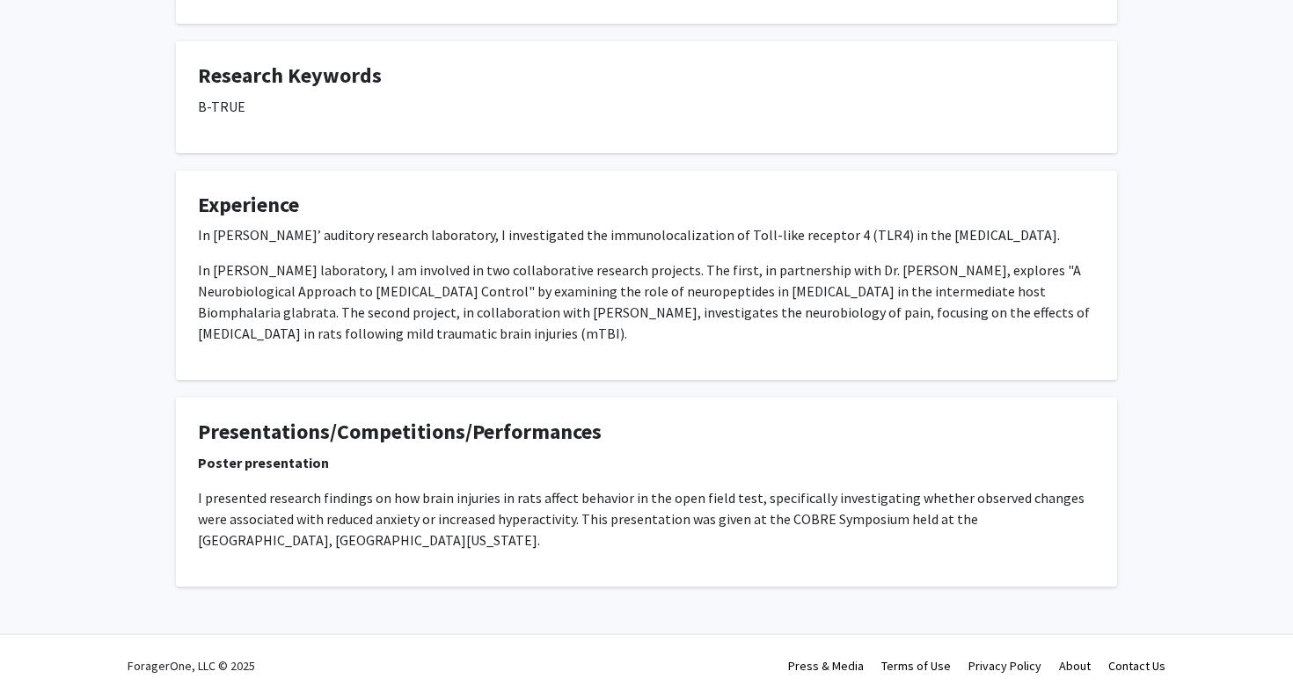
scroll to position [410, 0]
